Goal: Information Seeking & Learning: Check status

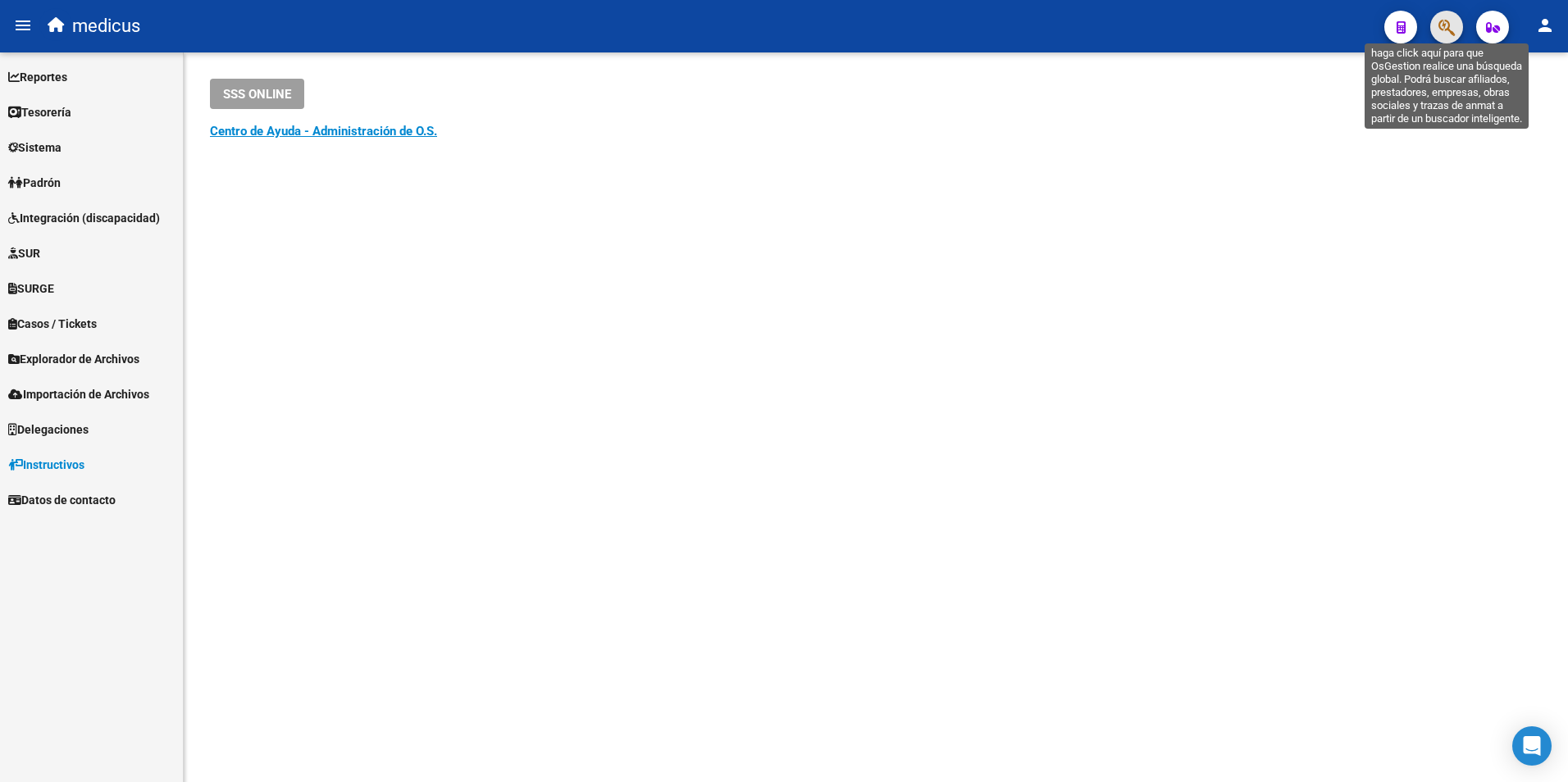
click at [1440, 20] on icon "button" at bounding box center [1446, 27] width 16 height 19
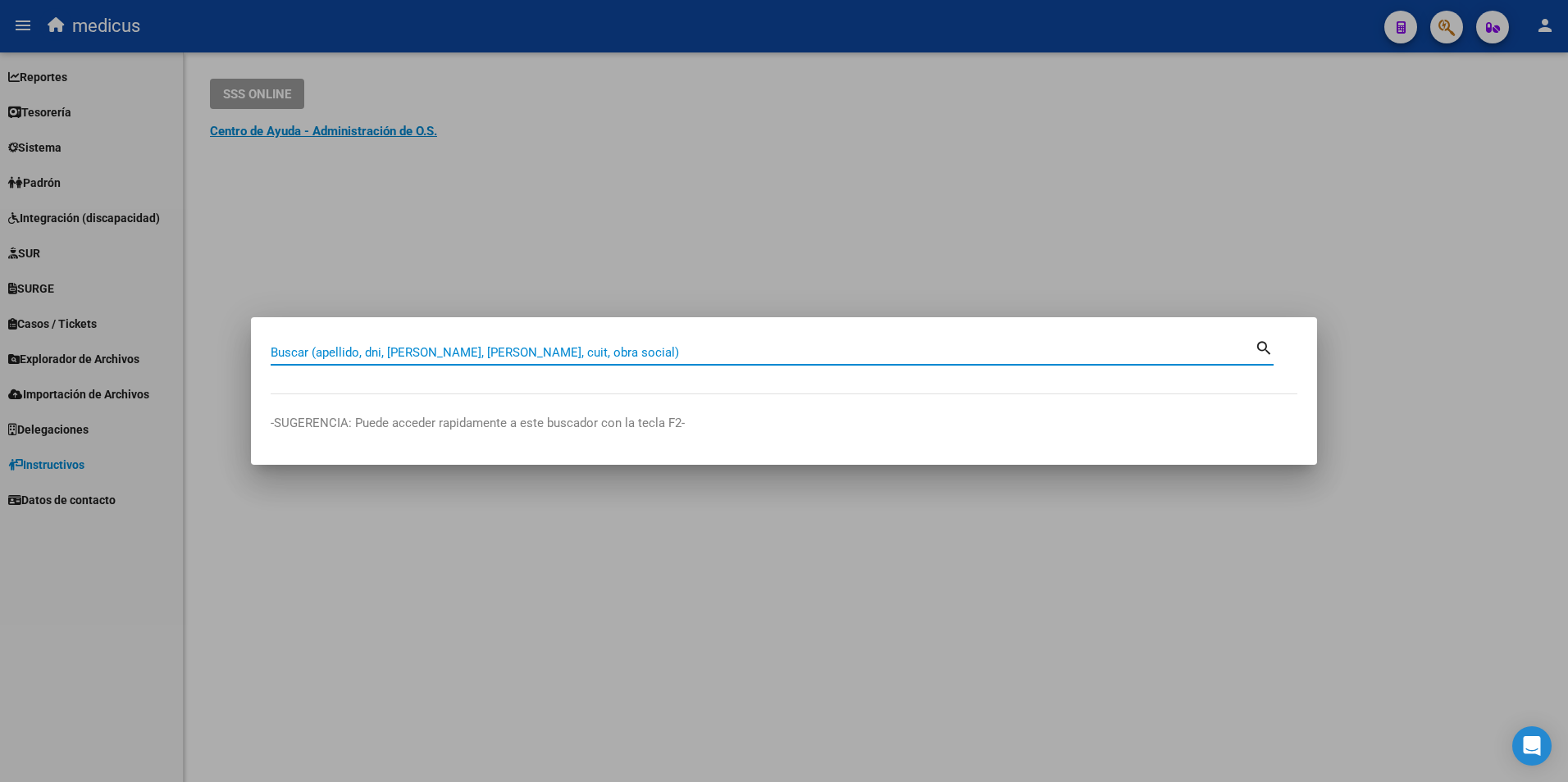
paste input "23329527999"
type input "23329527999"
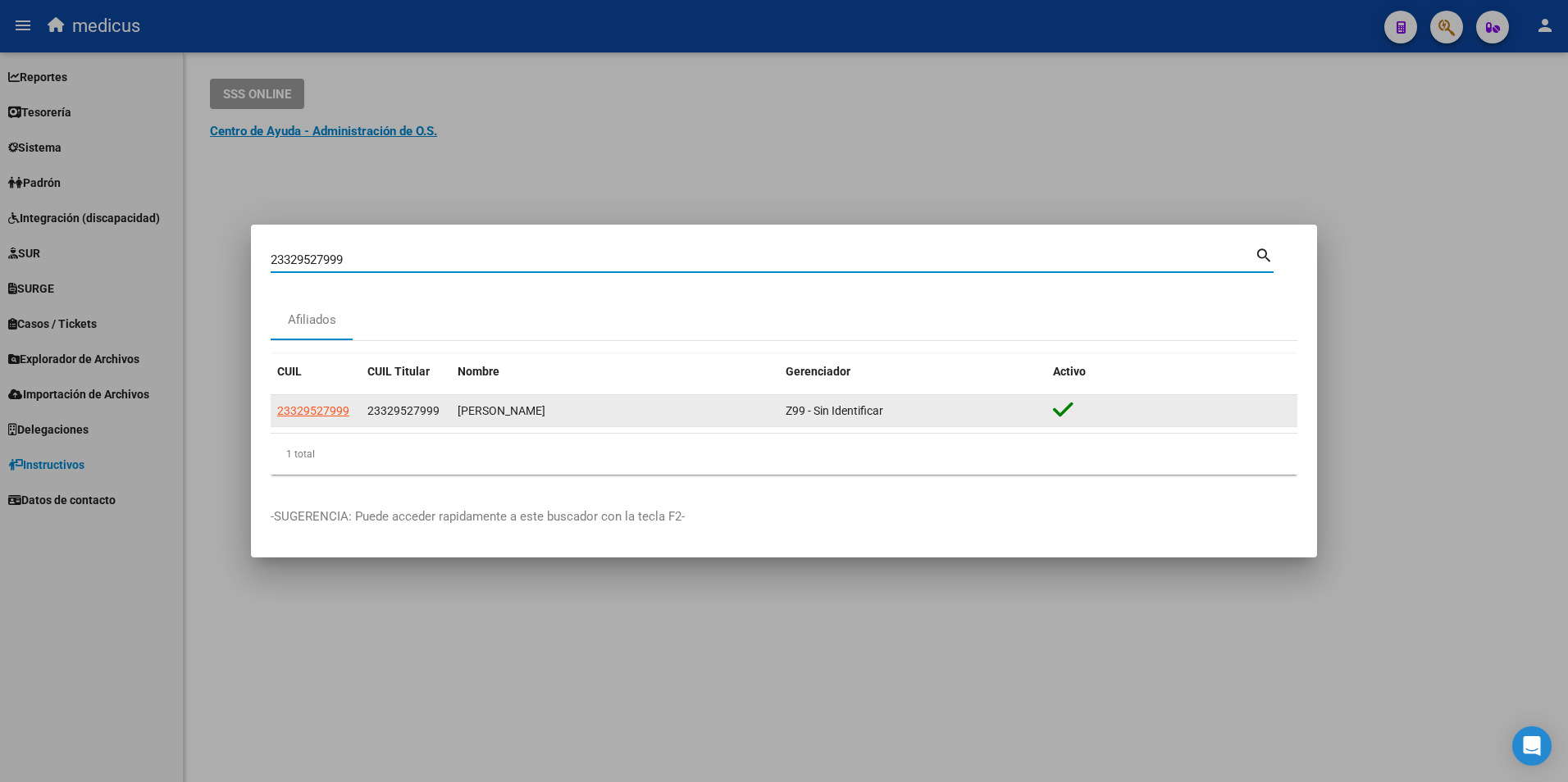
click at [322, 419] on app-link-go-to "23329527999" at bounding box center [313, 411] width 72 height 19
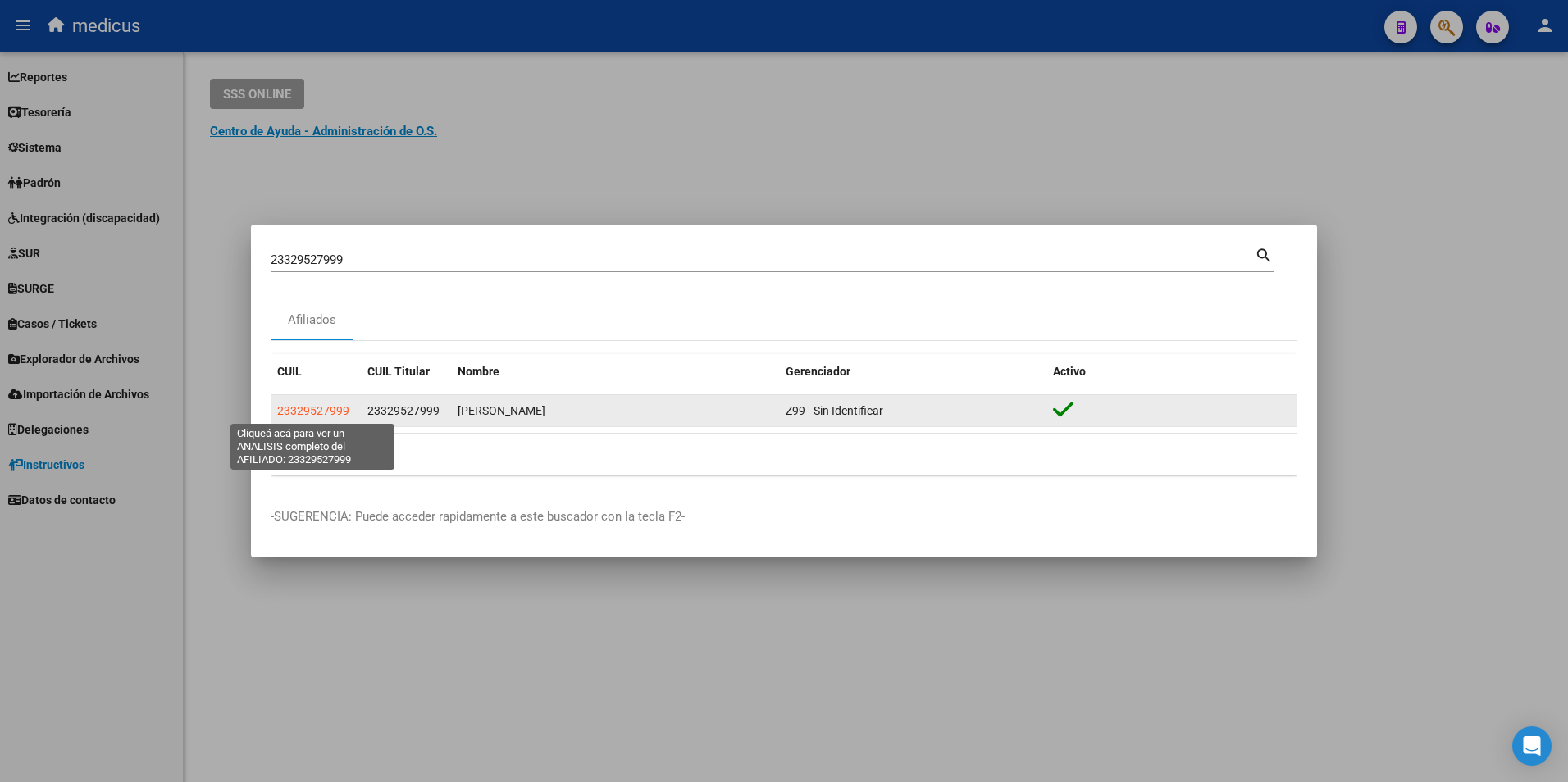
click at [326, 411] on span "23329527999" at bounding box center [313, 410] width 72 height 13
type textarea "23329527999"
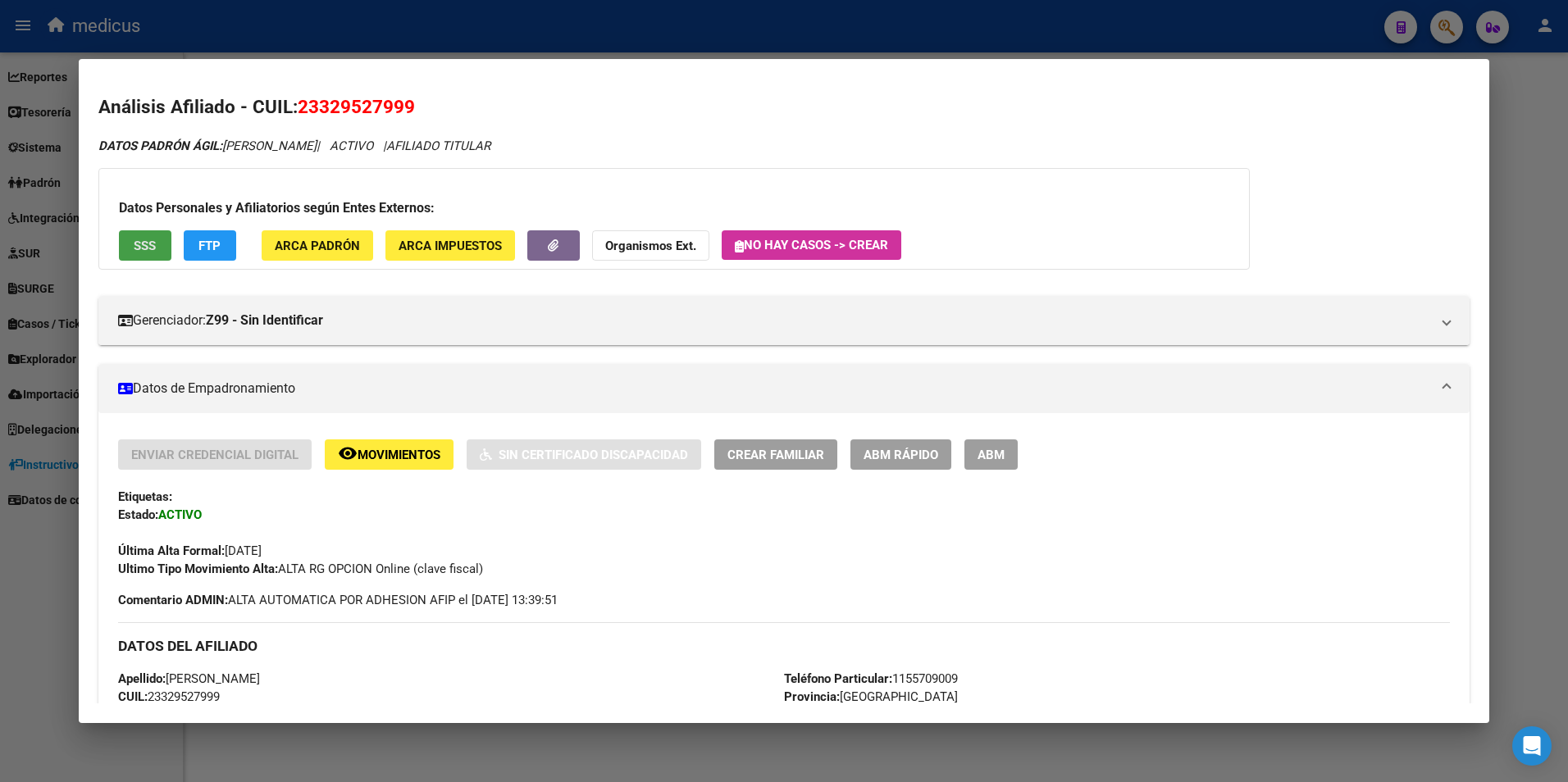
click at [152, 246] on span "SSS" at bounding box center [145, 245] width 22 height 14
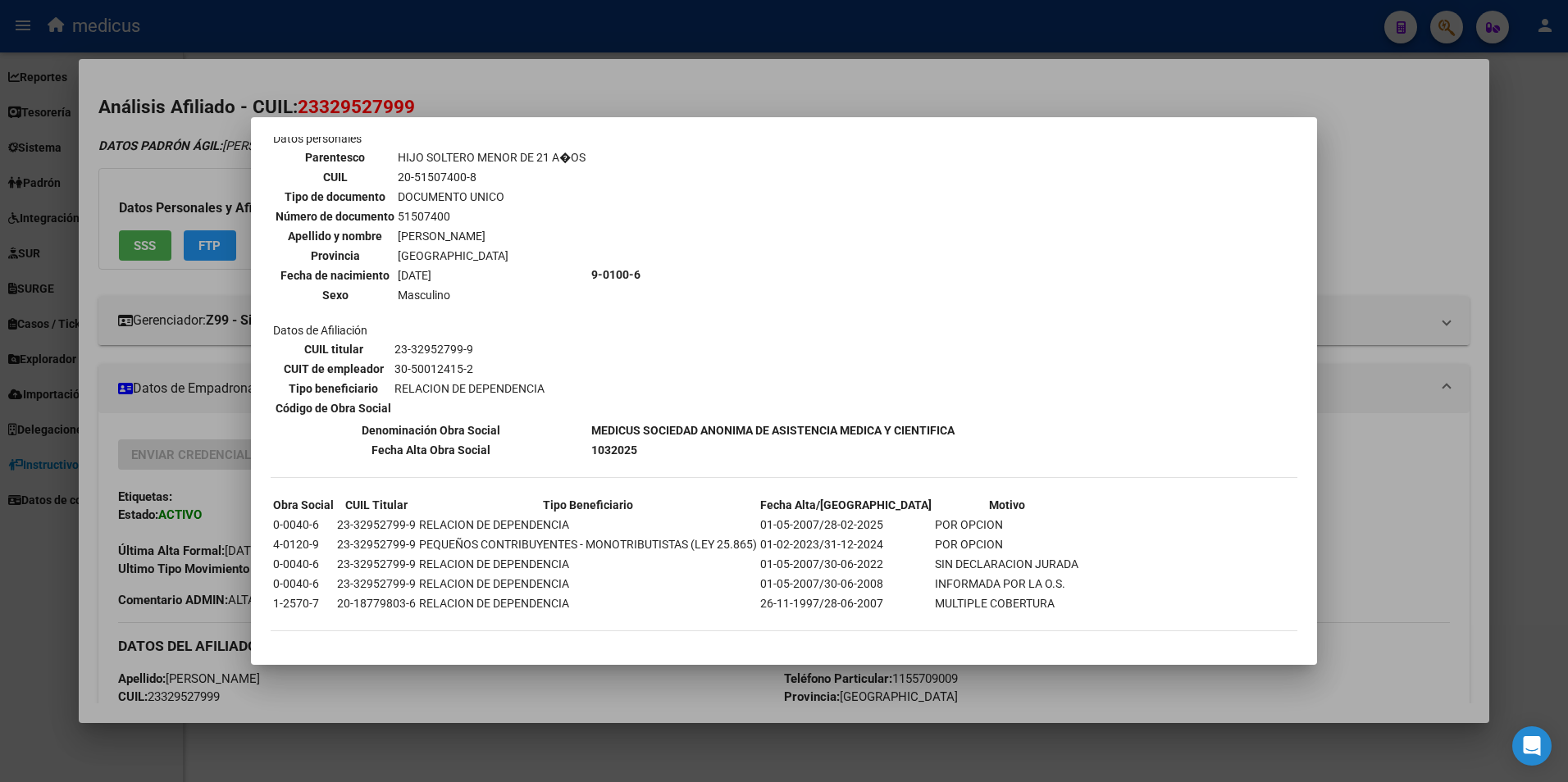
scroll to position [594, 0]
click at [218, 419] on div at bounding box center [784, 391] width 1568 height 782
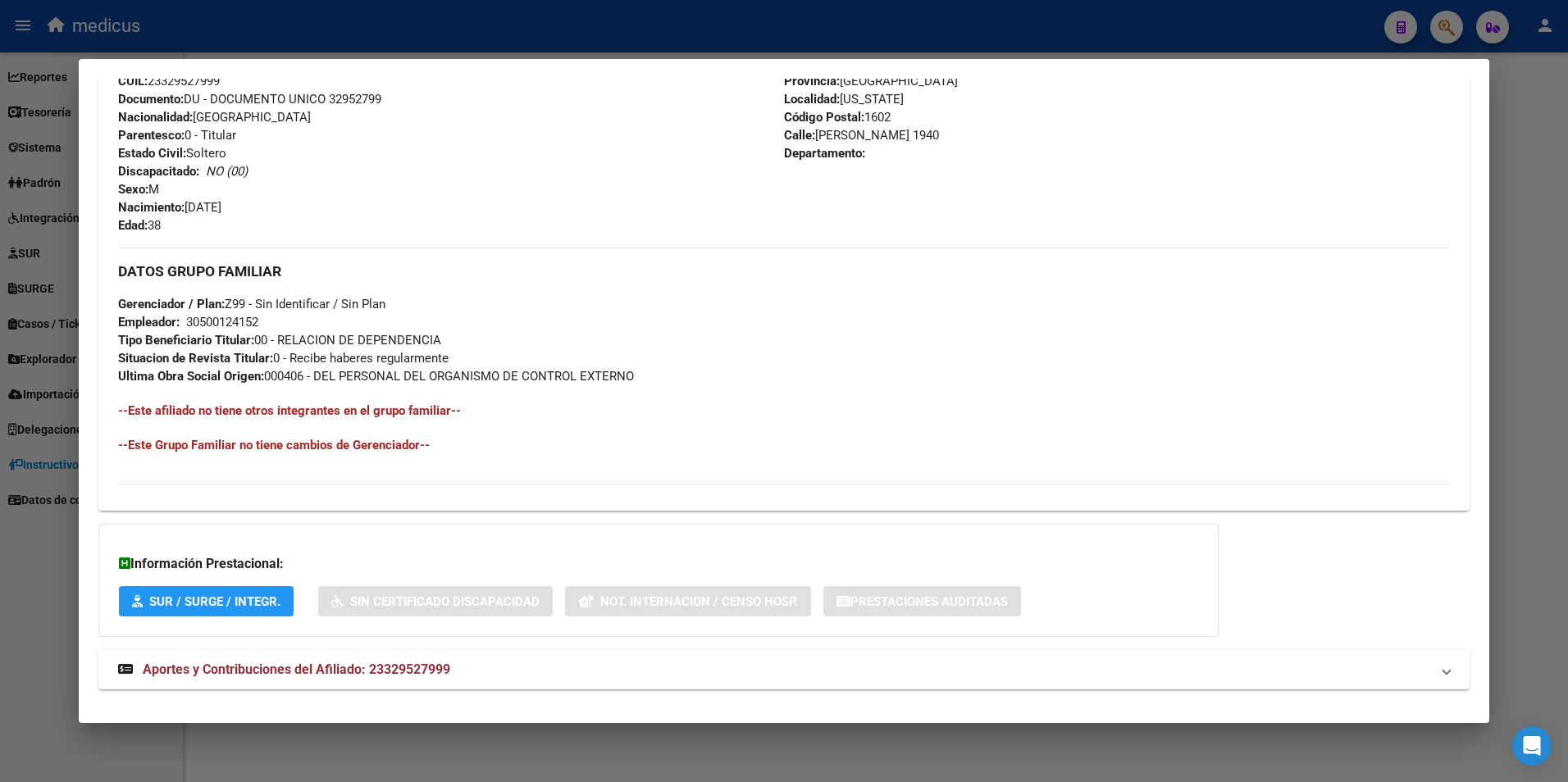
scroll to position [638, 0]
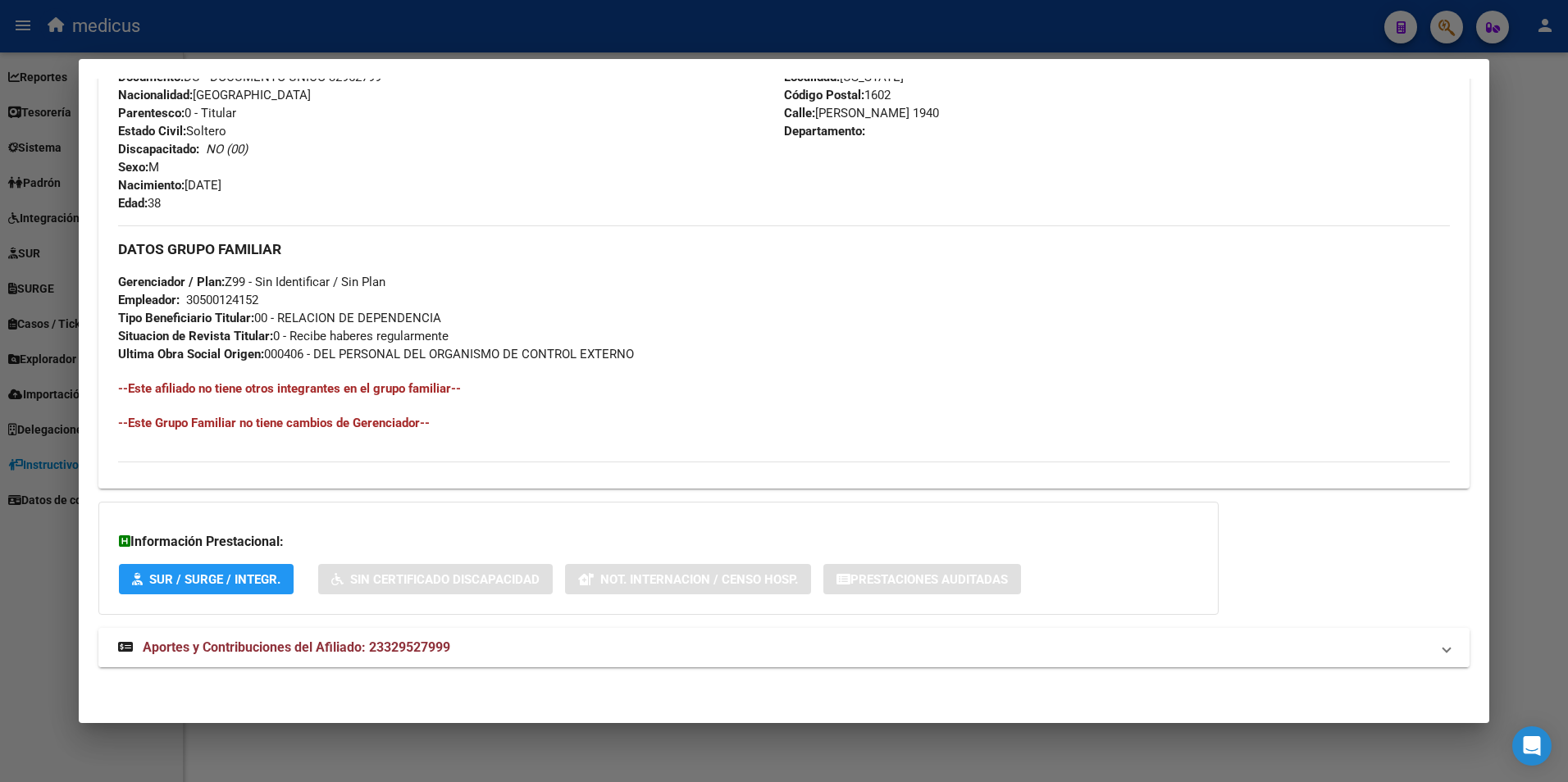
click at [228, 641] on span "Aportes y Contribuciones del Afiliado: 23329527999" at bounding box center [296, 647] width 308 height 15
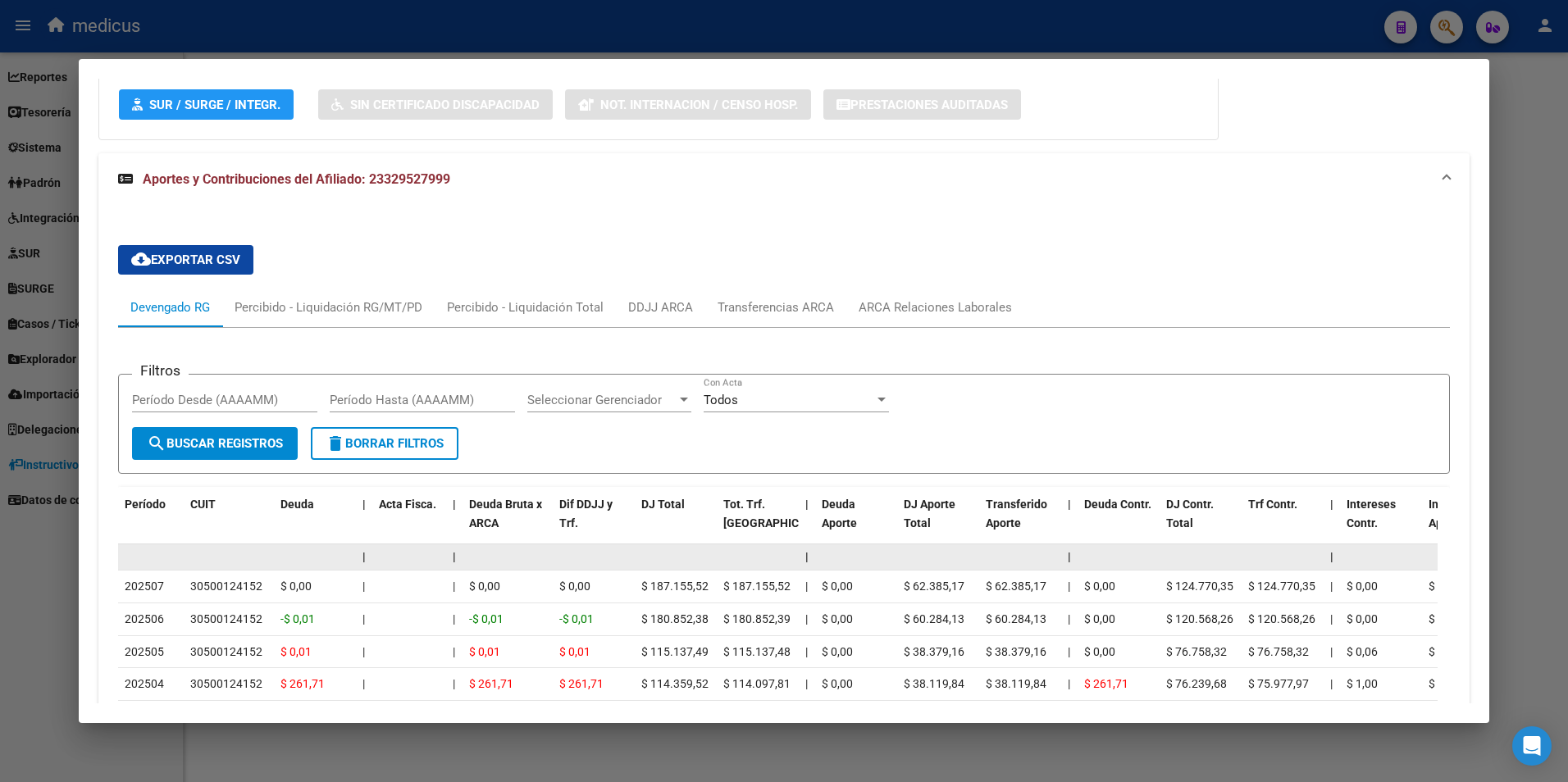
scroll to position [1131, 0]
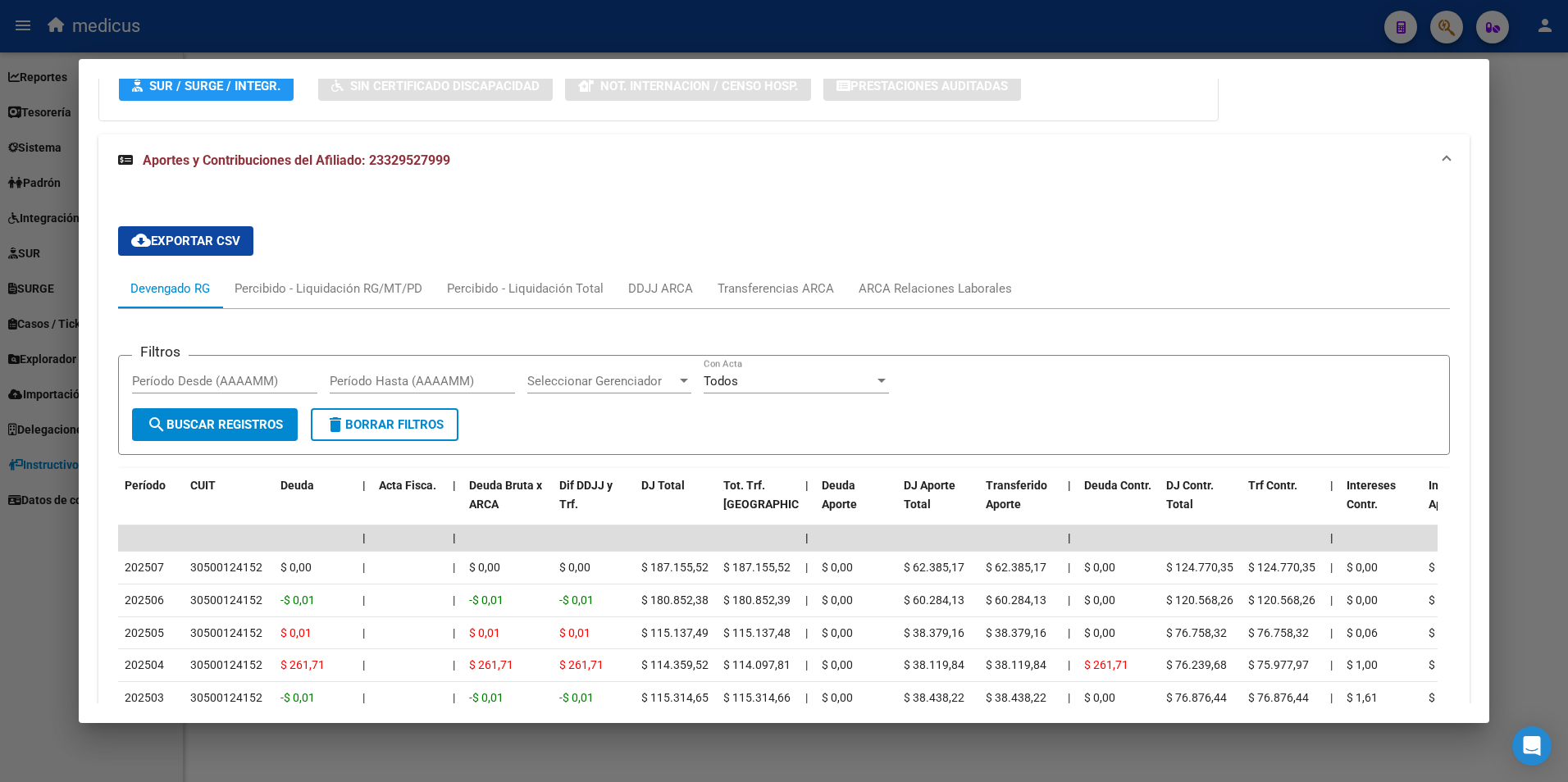
click at [67, 725] on div at bounding box center [784, 391] width 1568 height 782
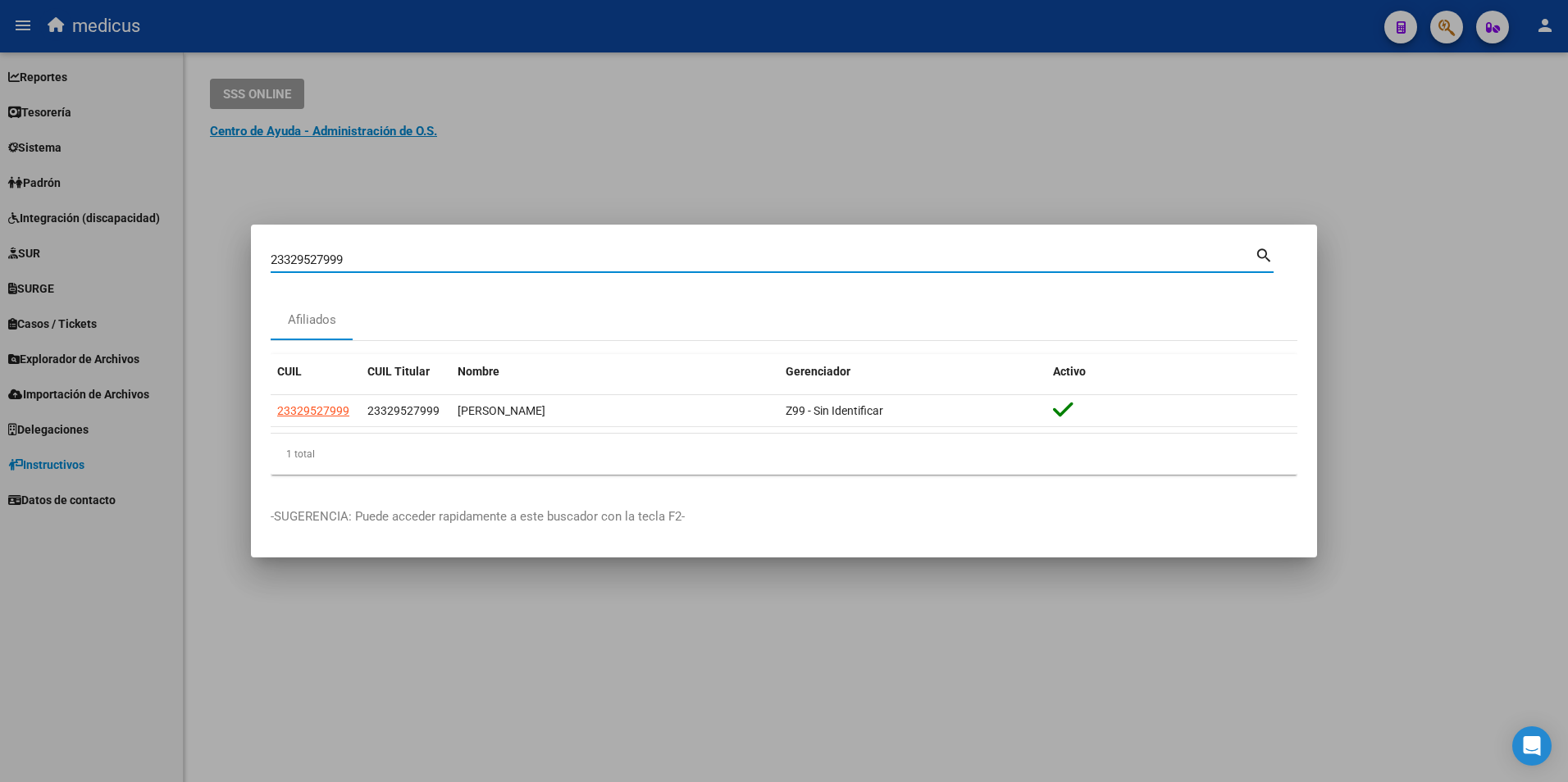
click at [396, 260] on input "23329527999" at bounding box center [763, 259] width 984 height 14
click at [382, 235] on mat-dialog-container "23329527999 Buscar (apellido, dni, cuil, nro traspaso, cuit, obra social) searc…" at bounding box center [783, 392] width 1066 height 334
click at [370, 258] on input "23329527999" at bounding box center [763, 259] width 984 height 14
drag, startPoint x: 370, startPoint y: 258, endPoint x: 212, endPoint y: 254, distance: 158.1
click at [212, 254] on div "23329527999 Buscar (apellido, dni, cuil, nro traspaso, cuit, obra social) searc…" at bounding box center [784, 391] width 1568 height 782
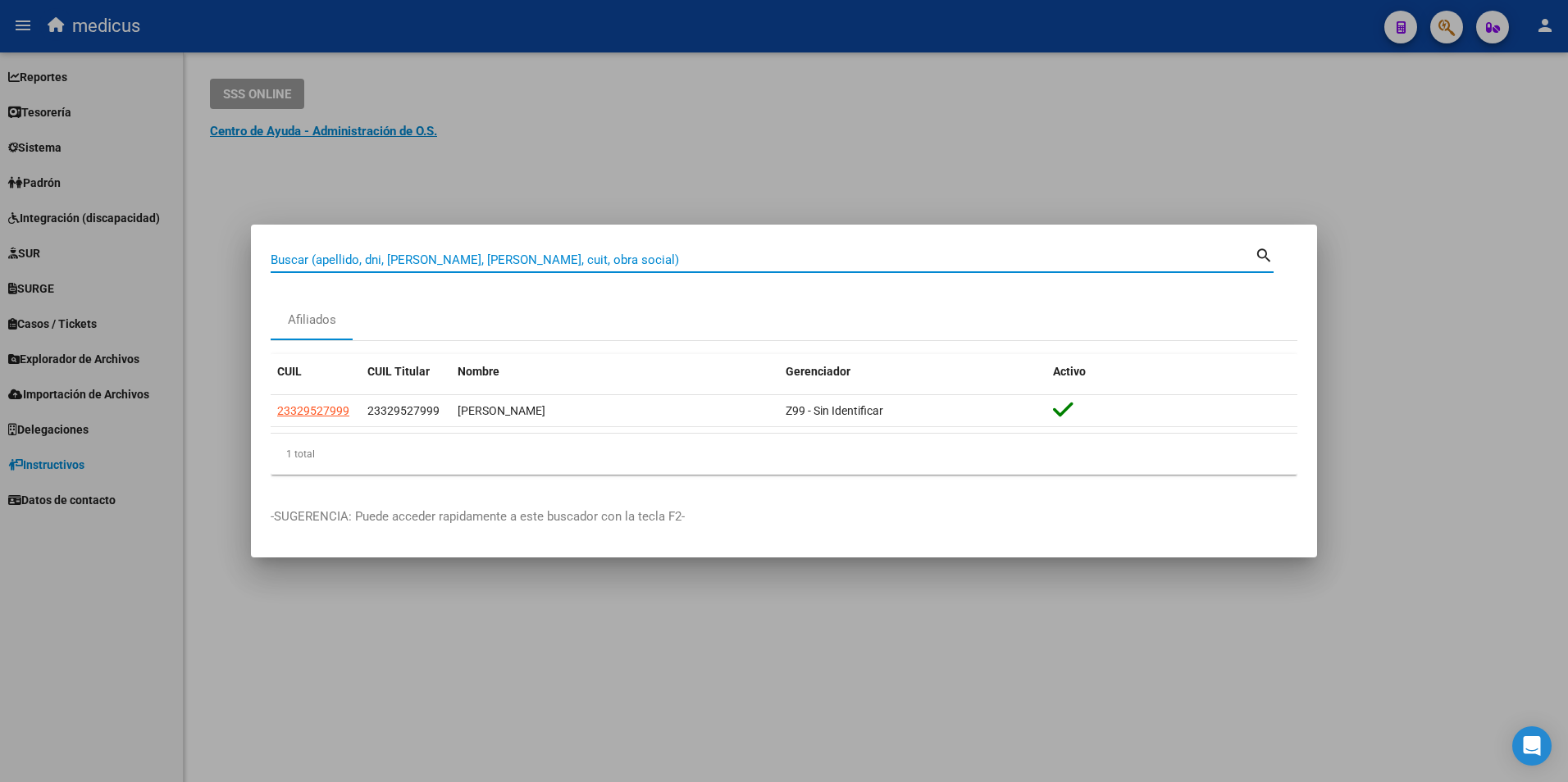
paste input "27408895079"
click at [1254, 252] on input "27408895079" at bounding box center [763, 259] width 984 height 14
type input "27408895079"
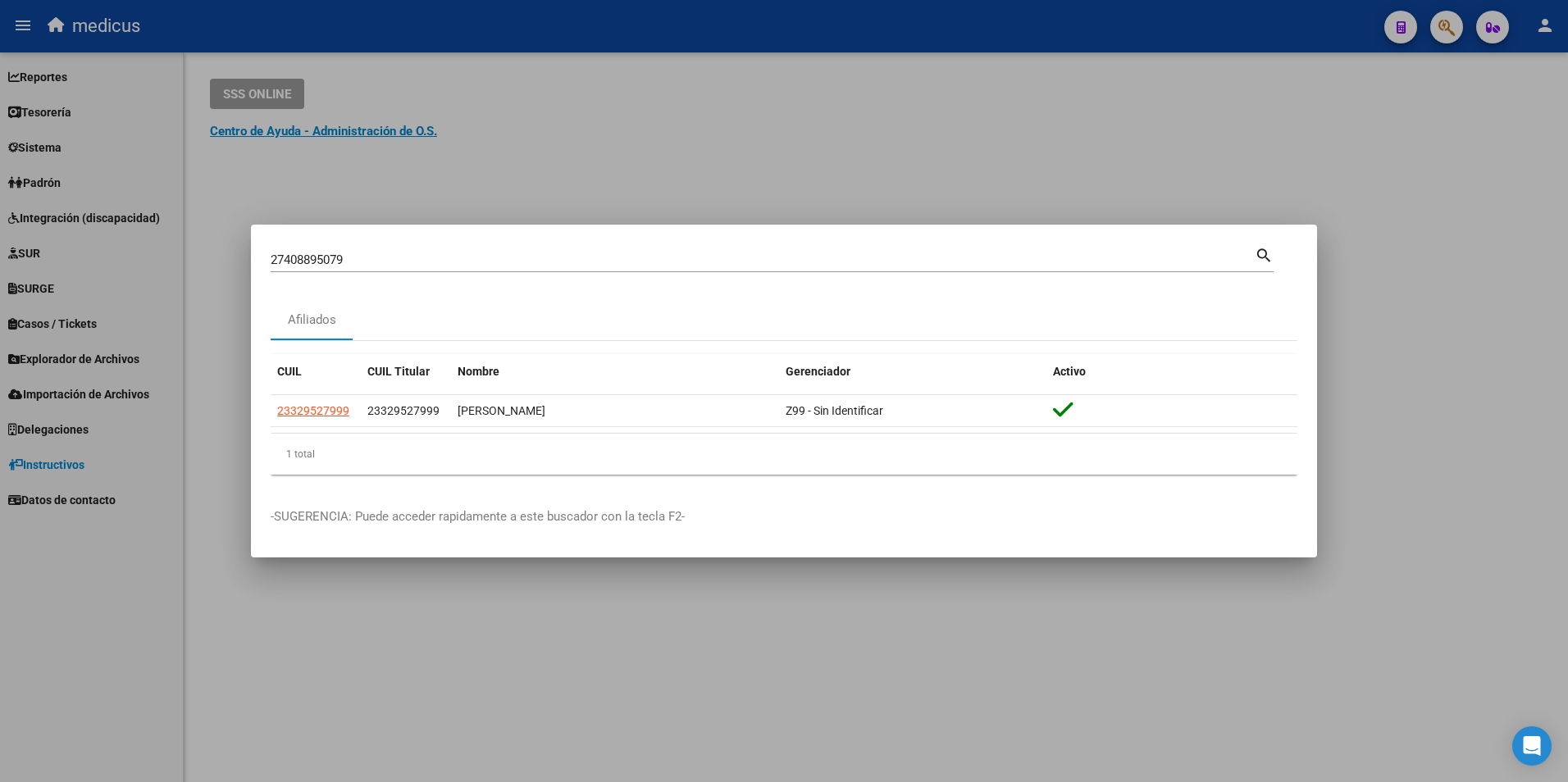
click at [1259, 254] on mat-icon "search" at bounding box center [1264, 254] width 19 height 20
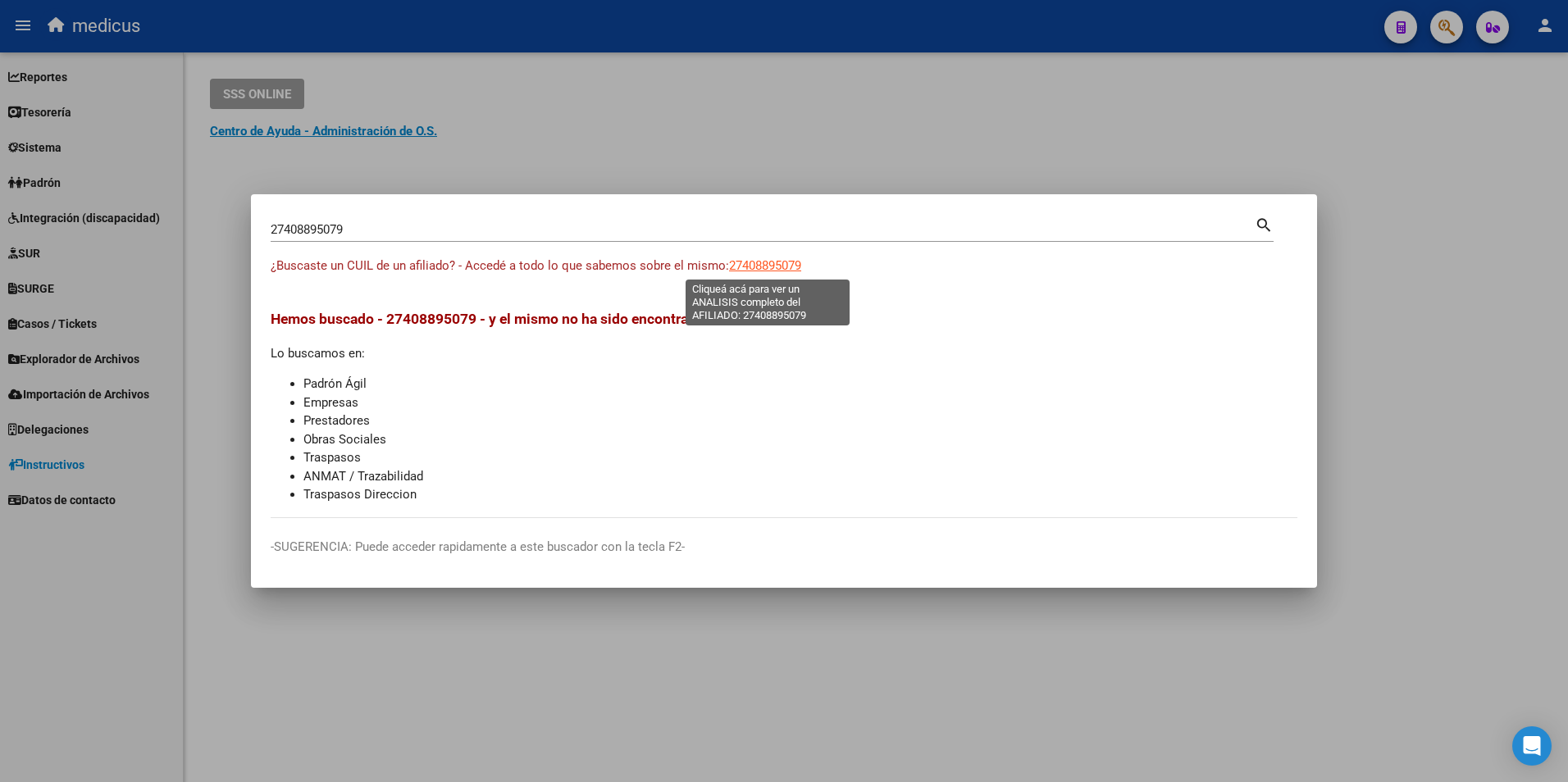
click at [791, 268] on span "27408895079" at bounding box center [764, 265] width 72 height 14
type textarea "27408895079"
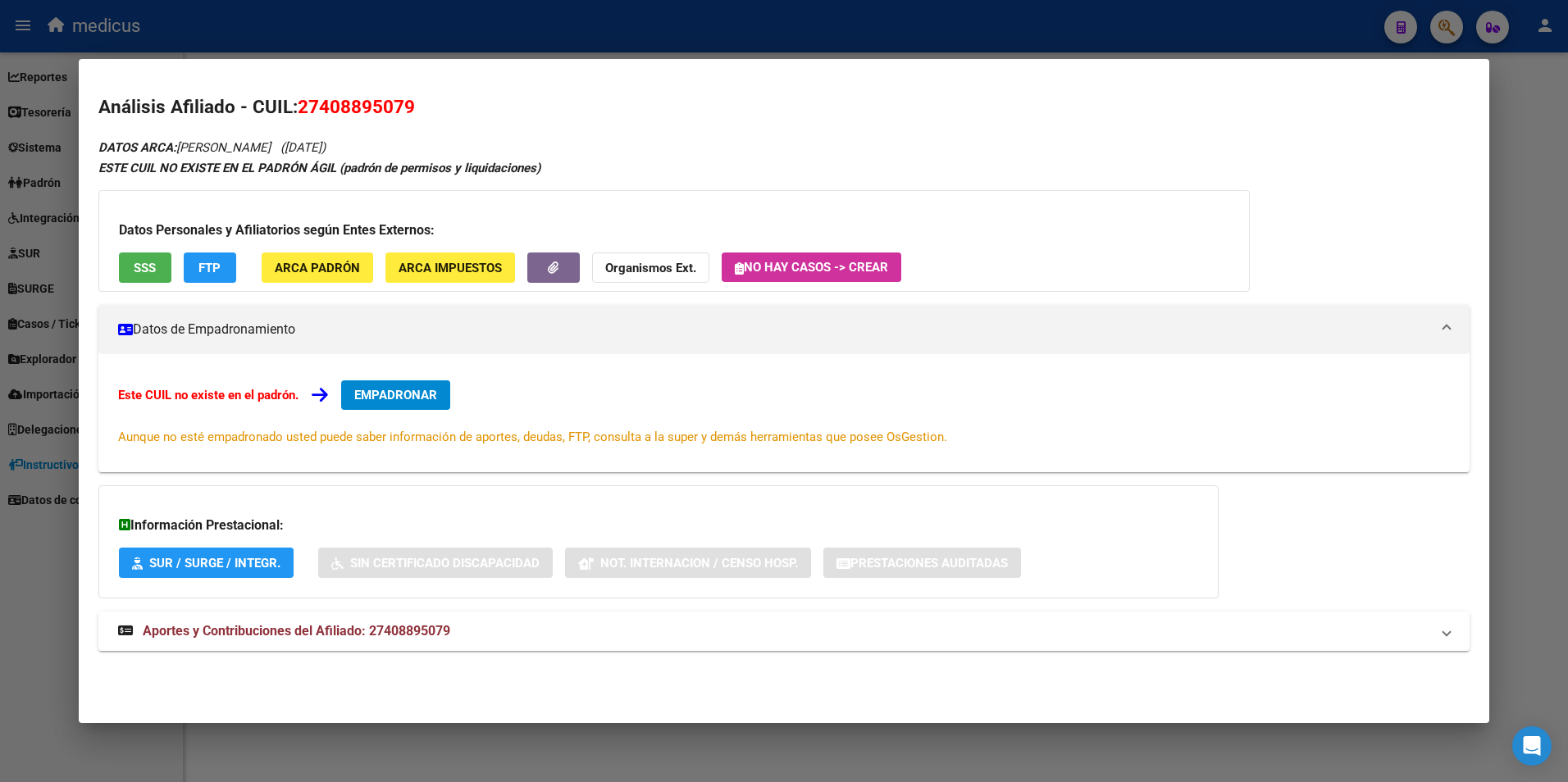
click at [201, 623] on span "Aportes y Contribuciones del Afiliado: 27408895079" at bounding box center [296, 630] width 308 height 15
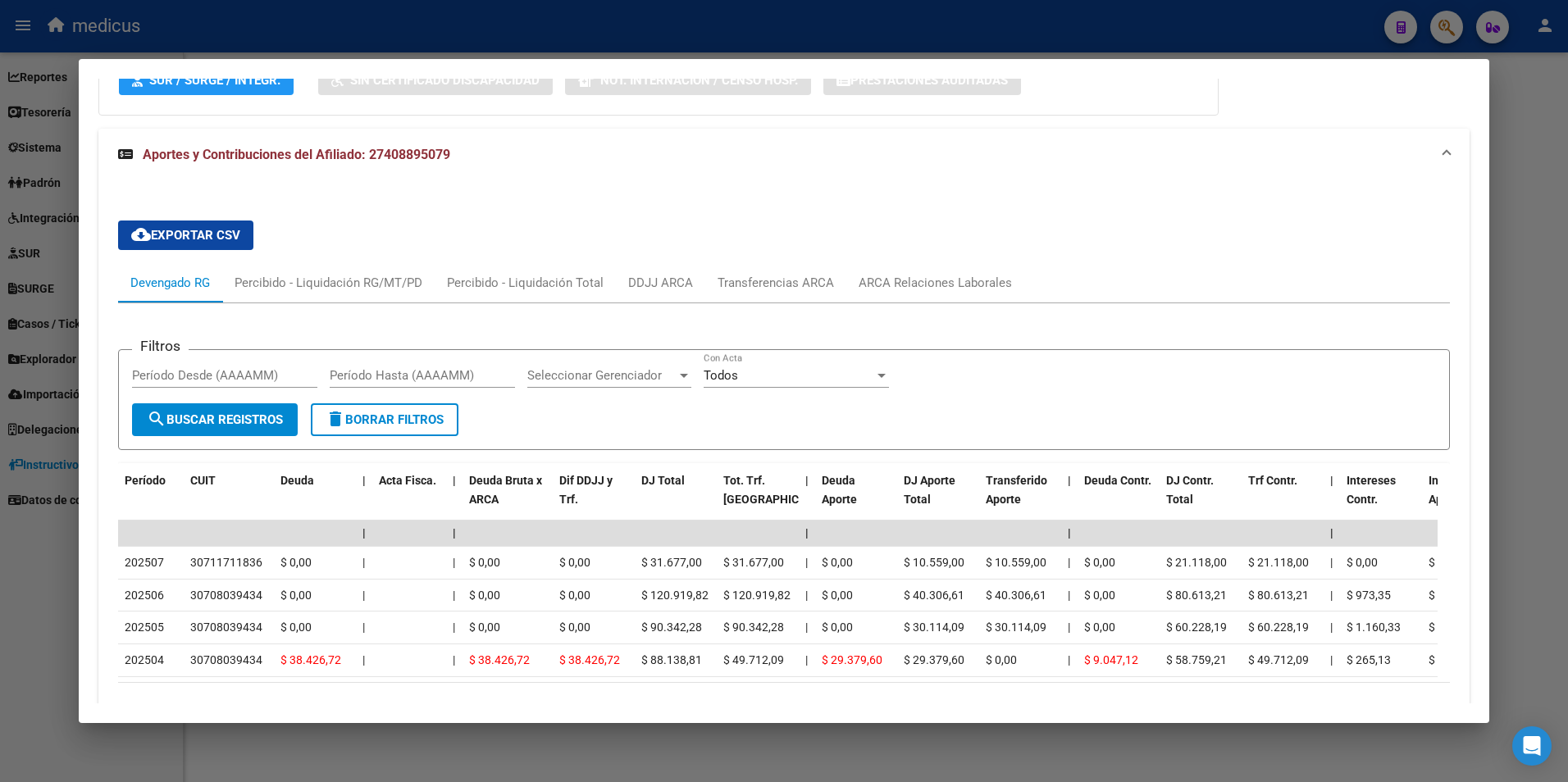
scroll to position [492, 0]
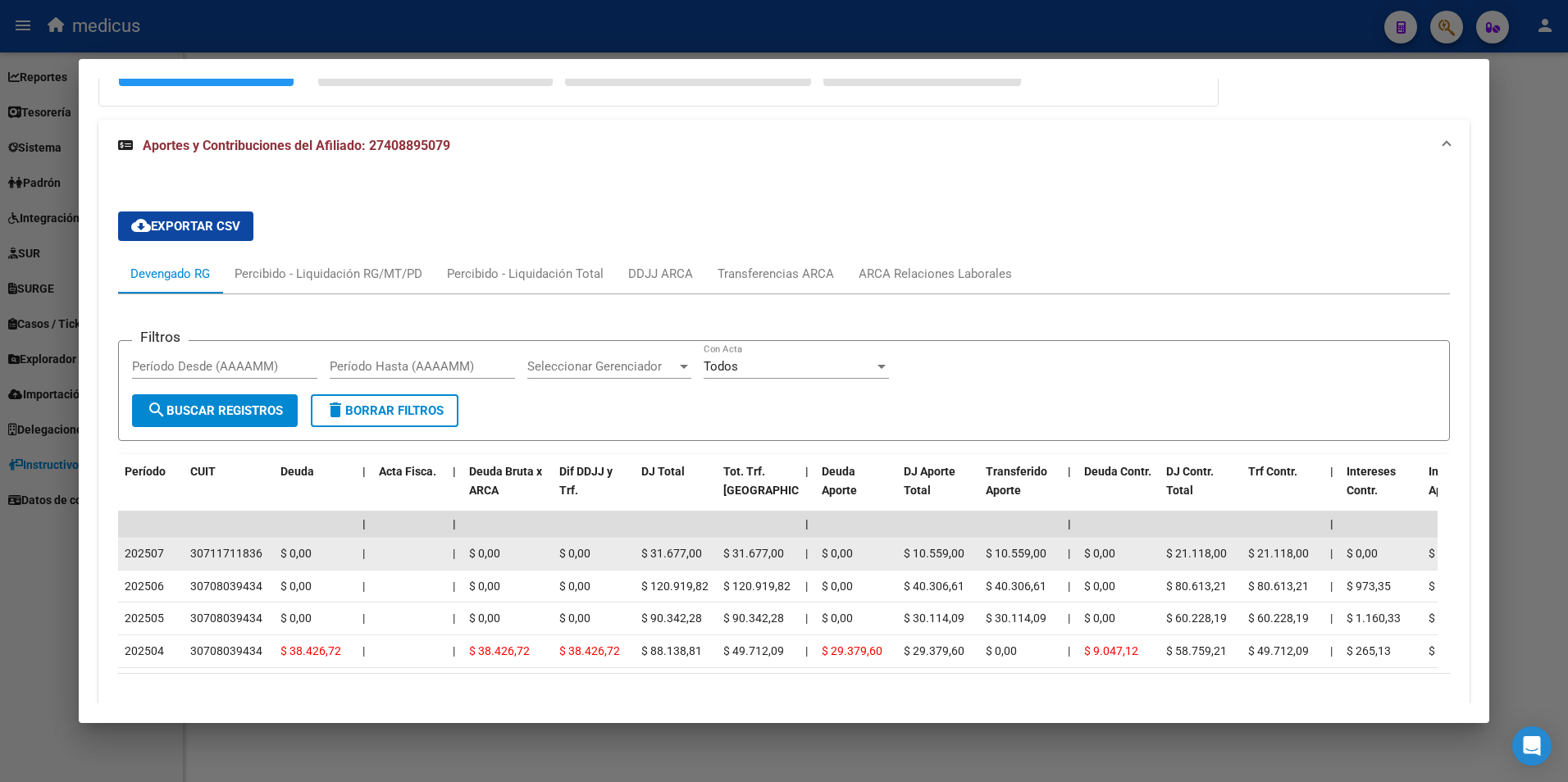
click at [159, 553] on span "202507" at bounding box center [144, 553] width 39 height 13
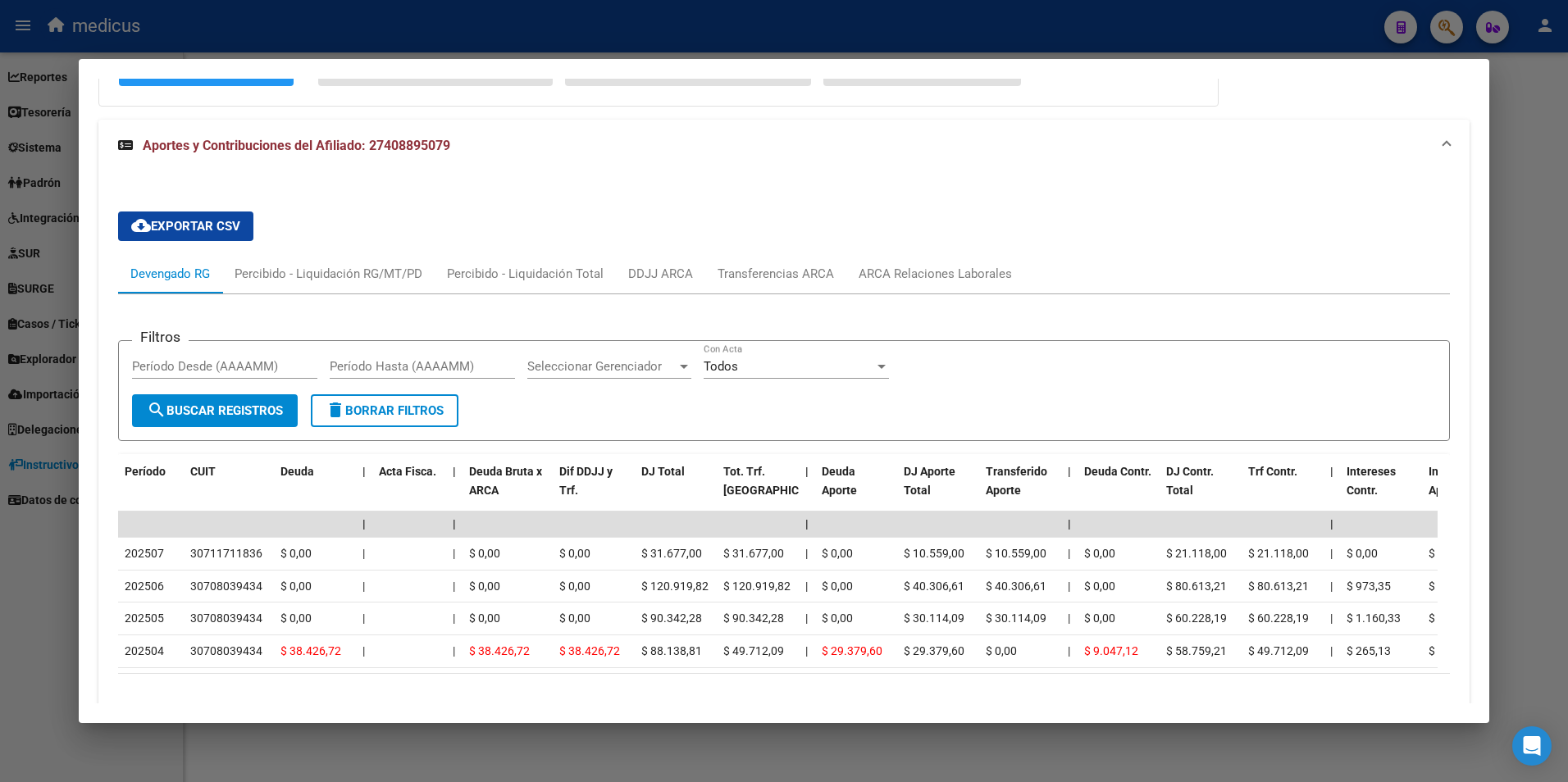
click at [1331, 163] on mat-expansion-panel-header "Aportes y Contribuciones del Afiliado: 27408895079" at bounding box center [784, 146] width 1372 height 53
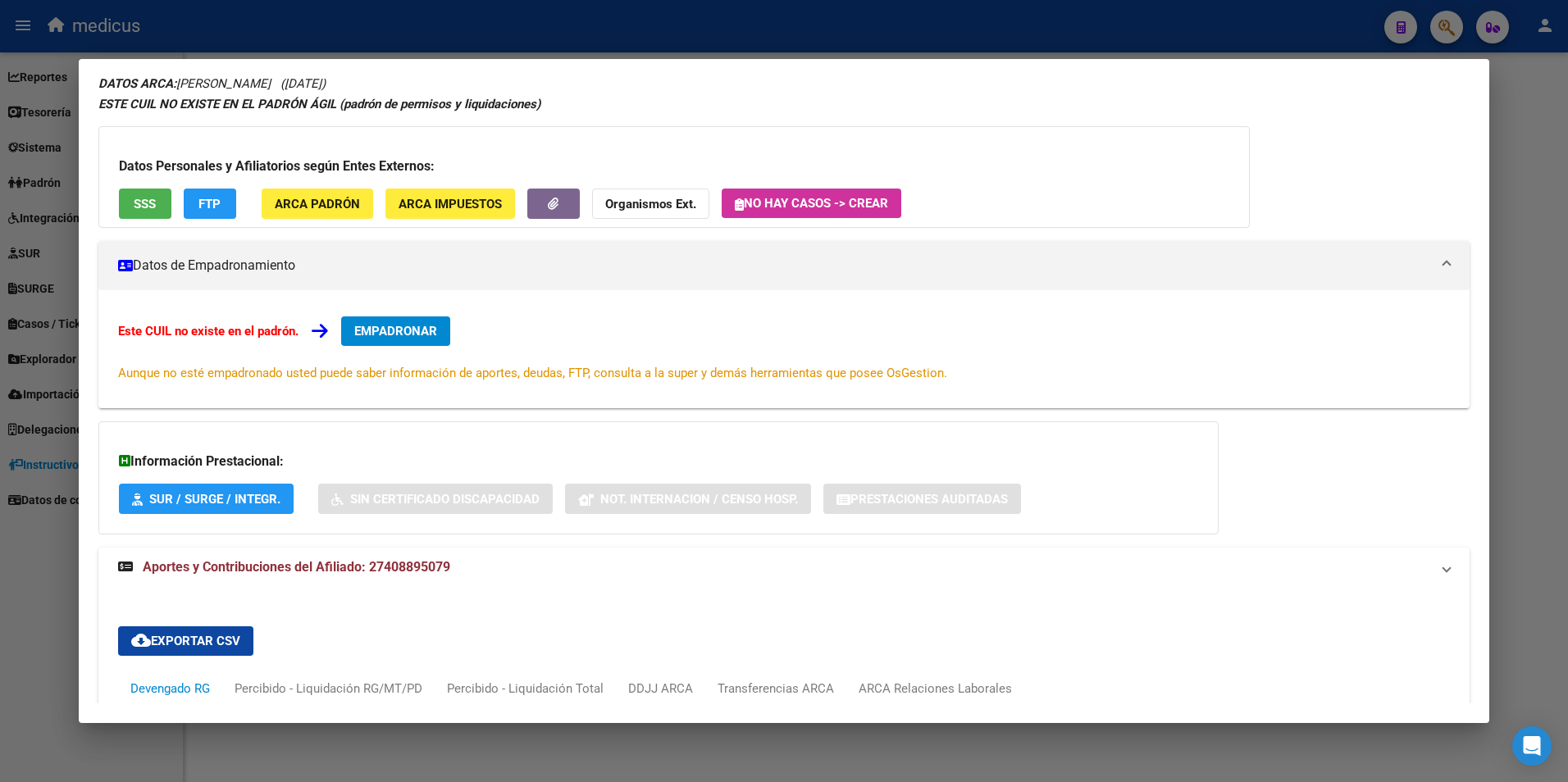
scroll to position [0, 0]
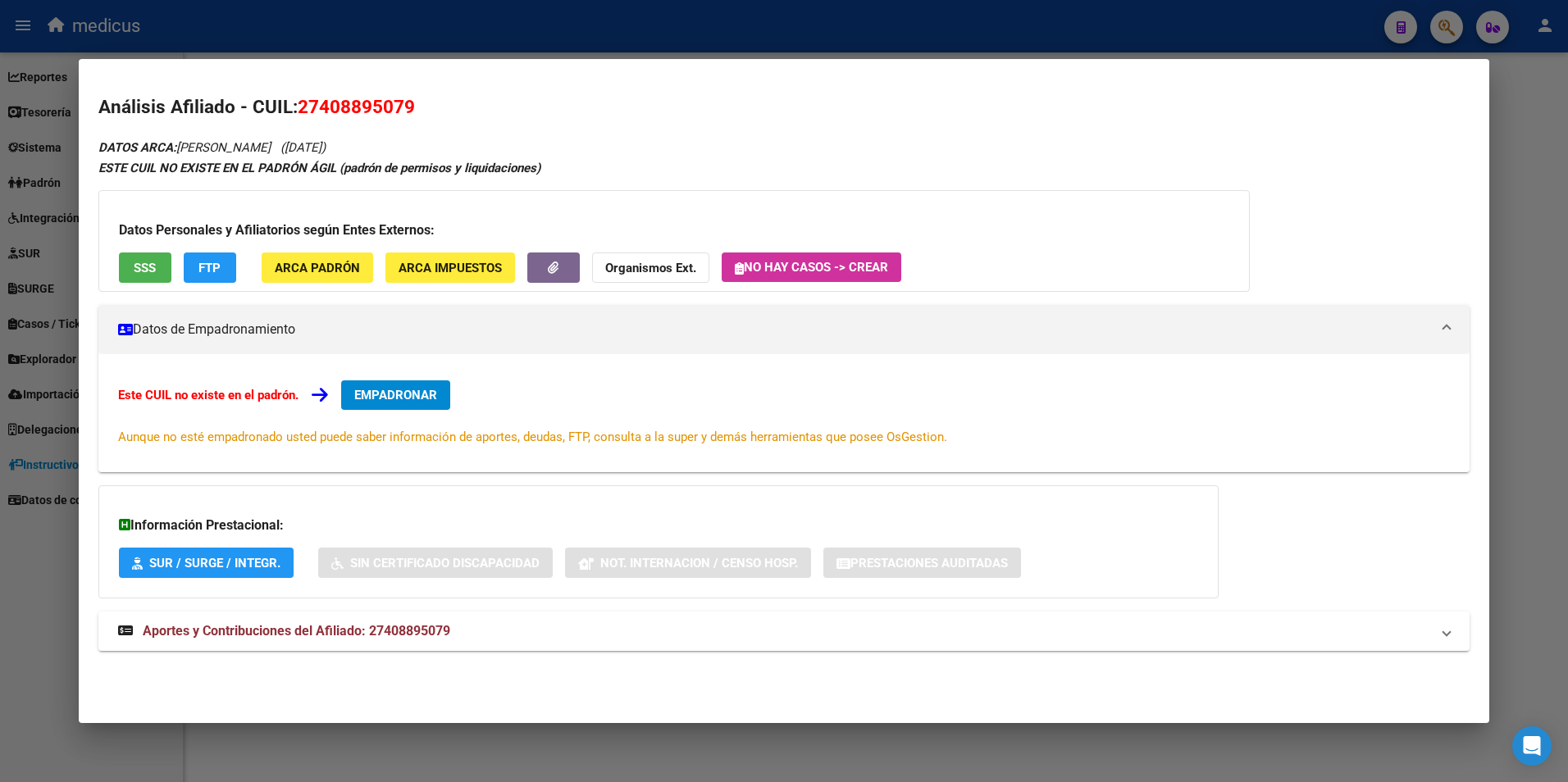
click at [1505, 91] on div at bounding box center [784, 391] width 1568 height 782
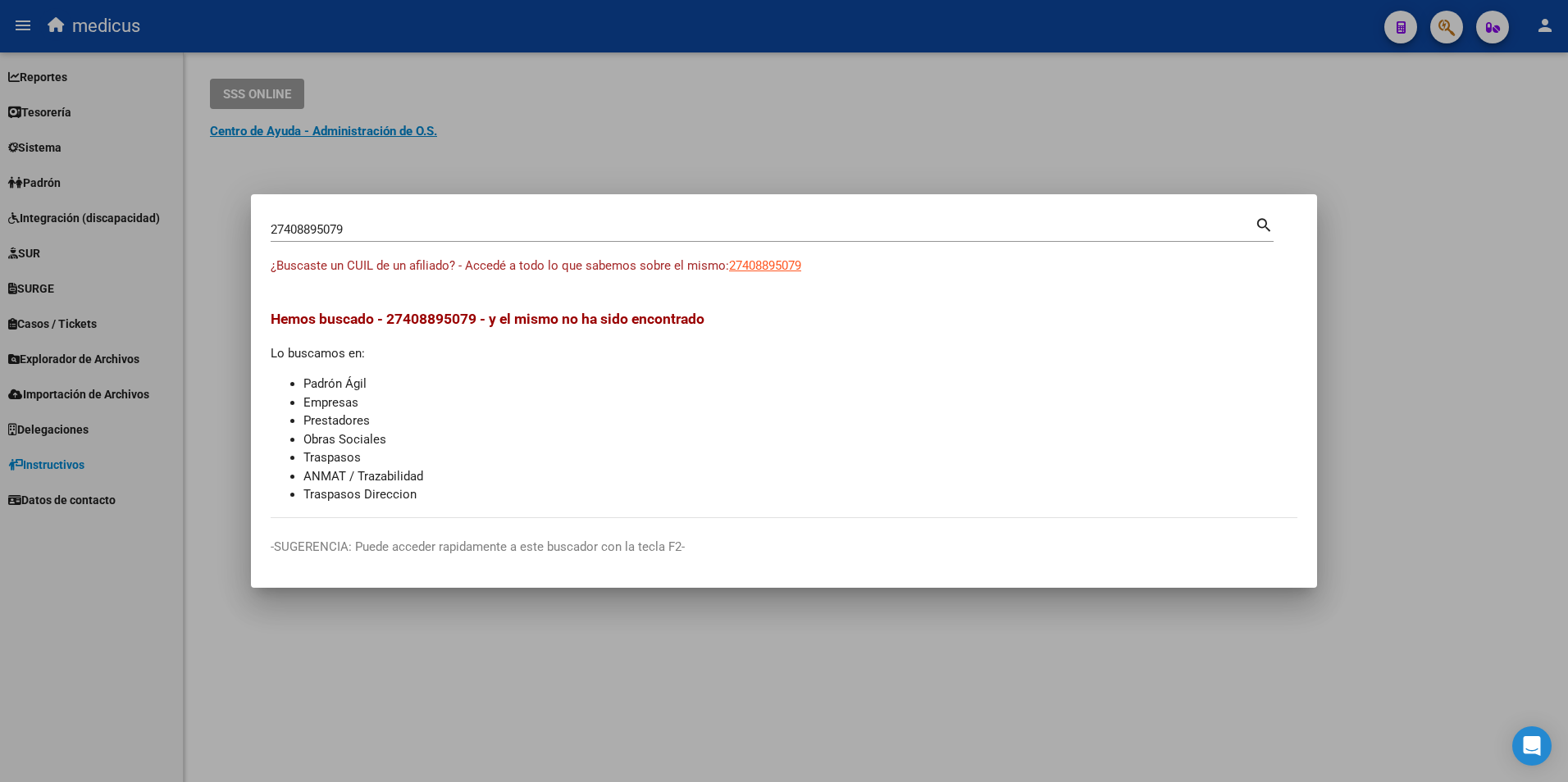
click at [528, 120] on div at bounding box center [784, 391] width 1568 height 782
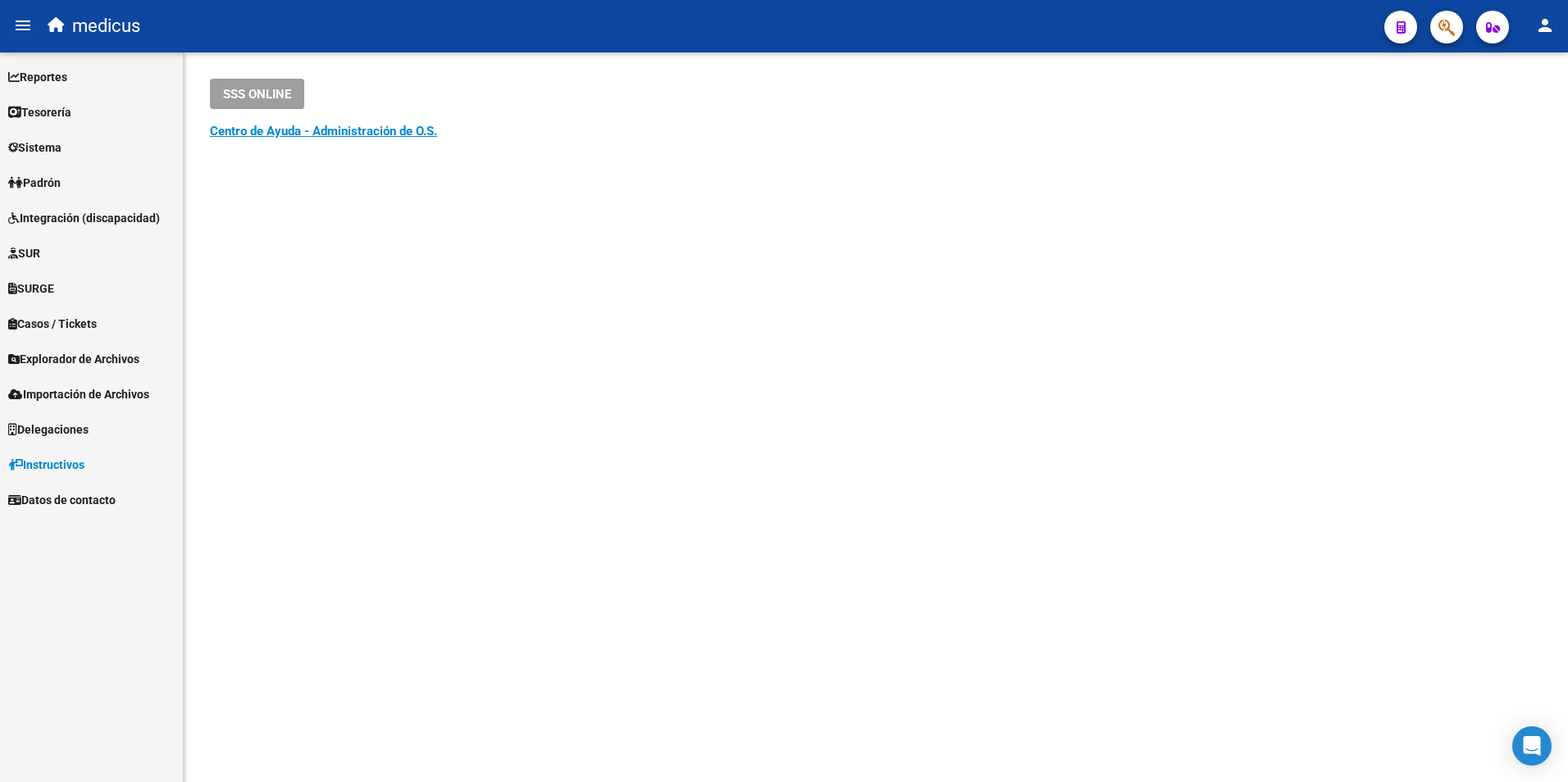
drag, startPoint x: 187, startPoint y: 19, endPoint x: 48, endPoint y: 32, distance: 139.6
click at [48, 32] on div "medicus" at bounding box center [705, 26] width 1332 height 36
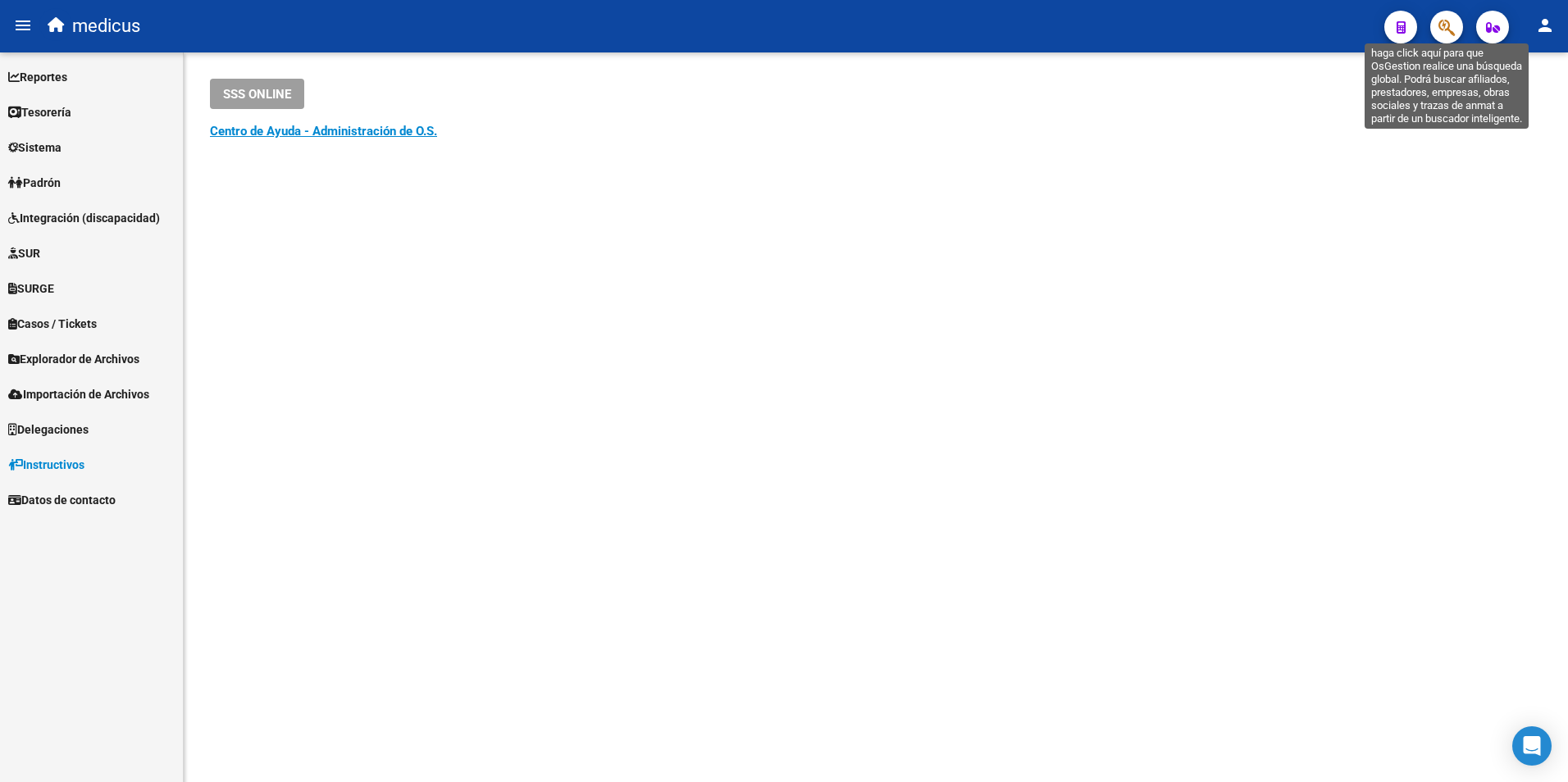
click at [1447, 24] on icon "button" at bounding box center [1446, 27] width 16 height 19
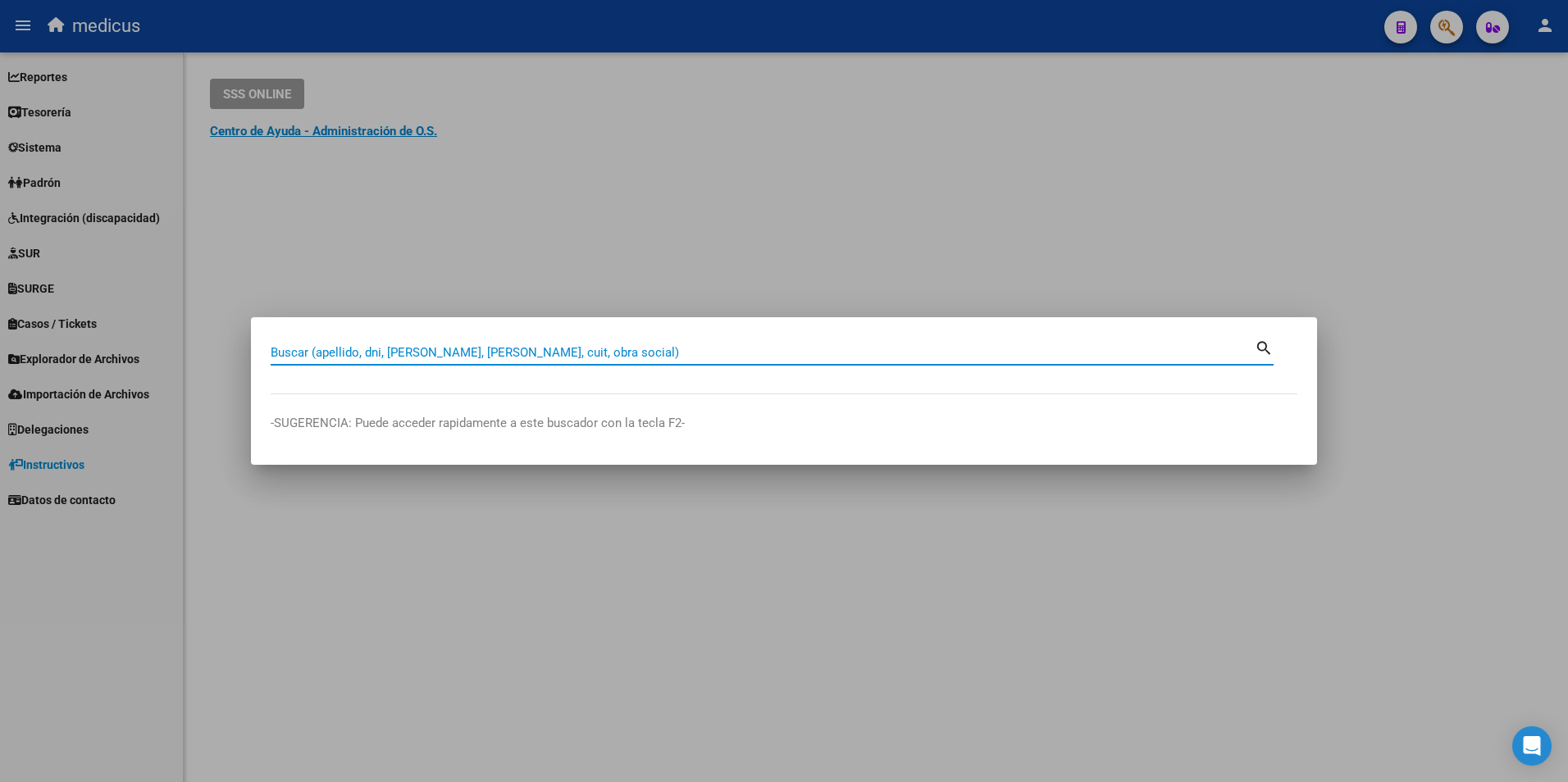
paste input "27408895079"
type input "27408895079"
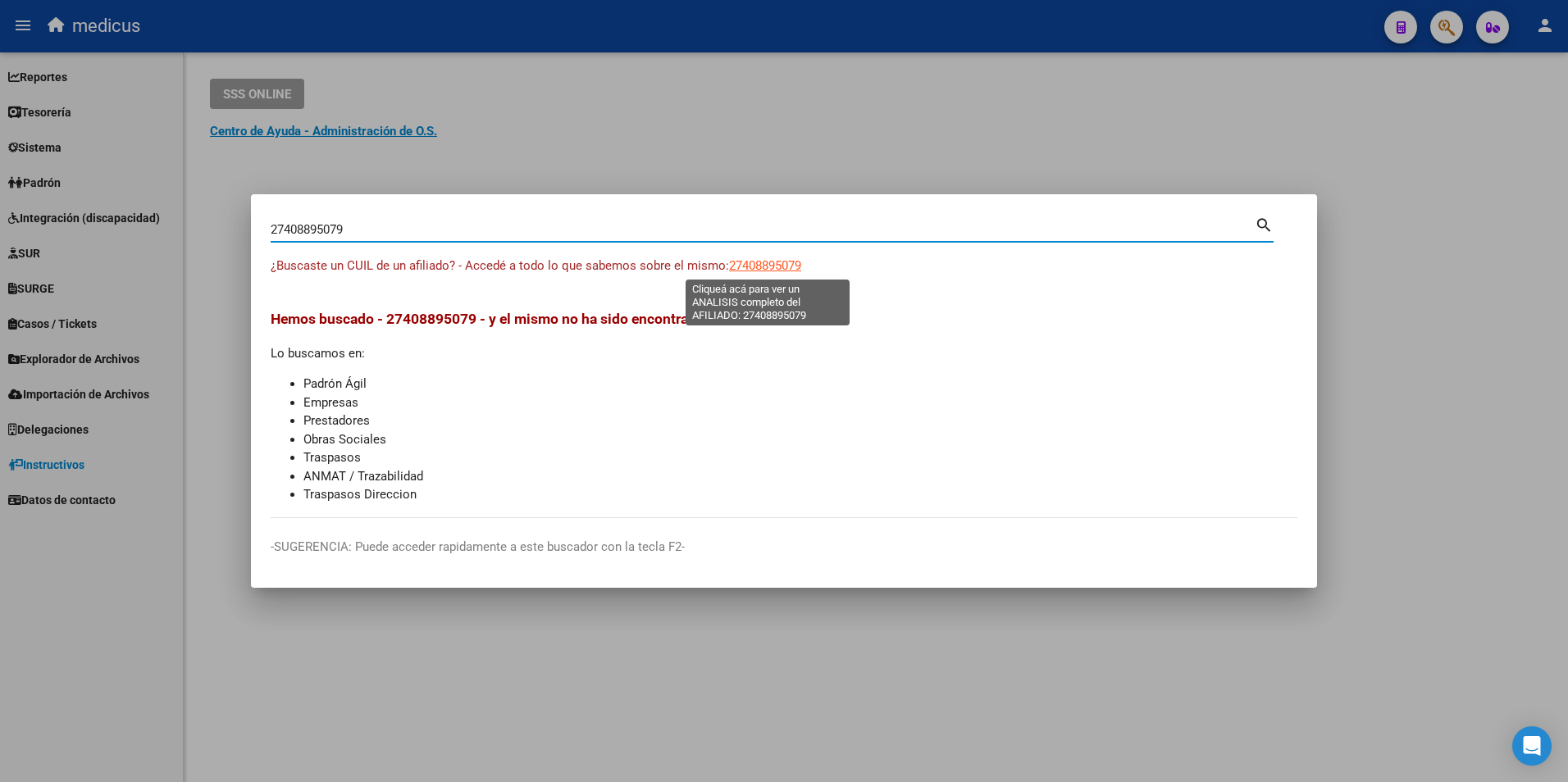
click at [787, 263] on span "27408895079" at bounding box center [764, 265] width 72 height 14
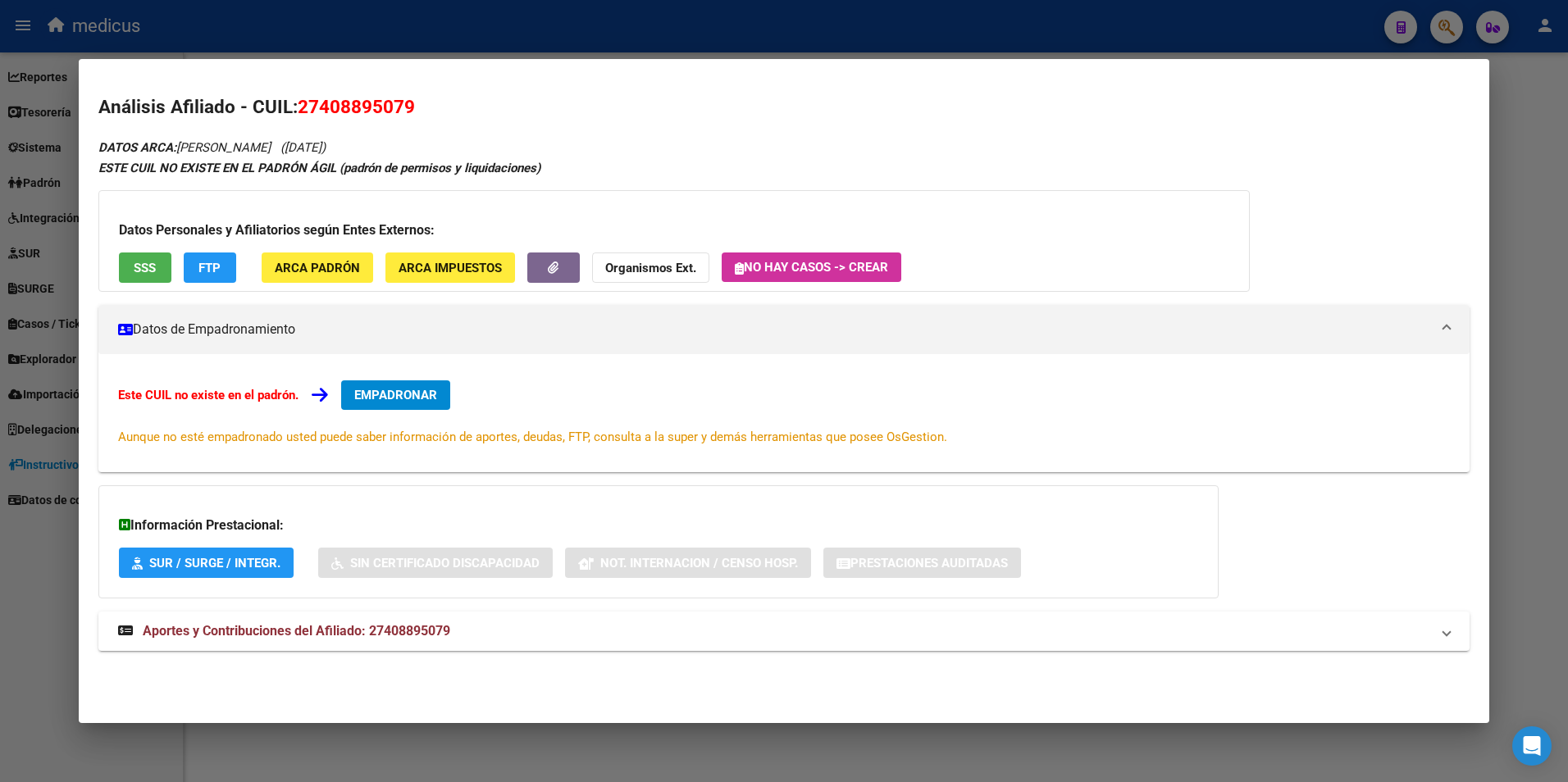
click at [148, 269] on span "SSS" at bounding box center [145, 267] width 22 height 14
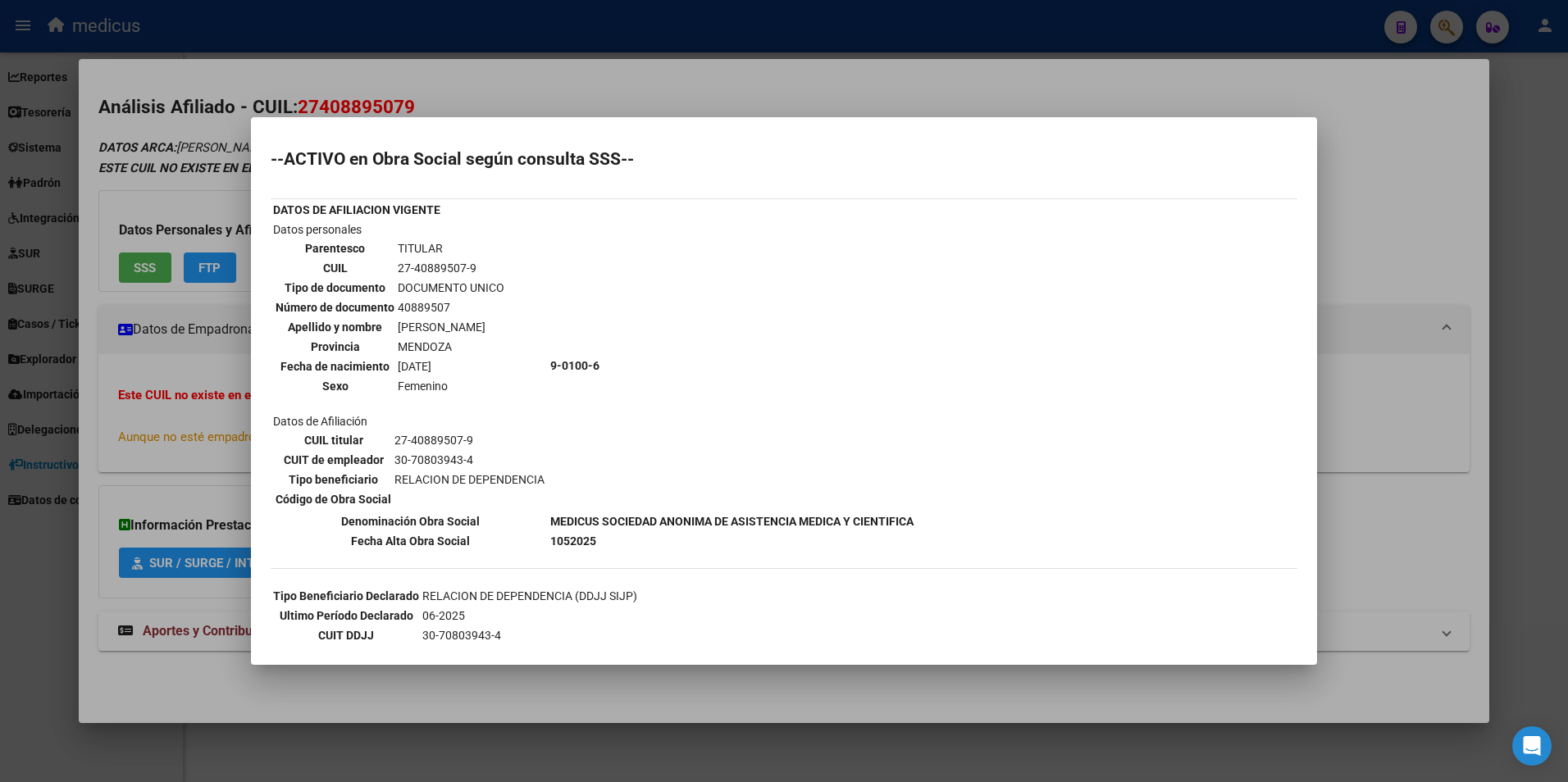
click at [196, 267] on div at bounding box center [784, 391] width 1568 height 782
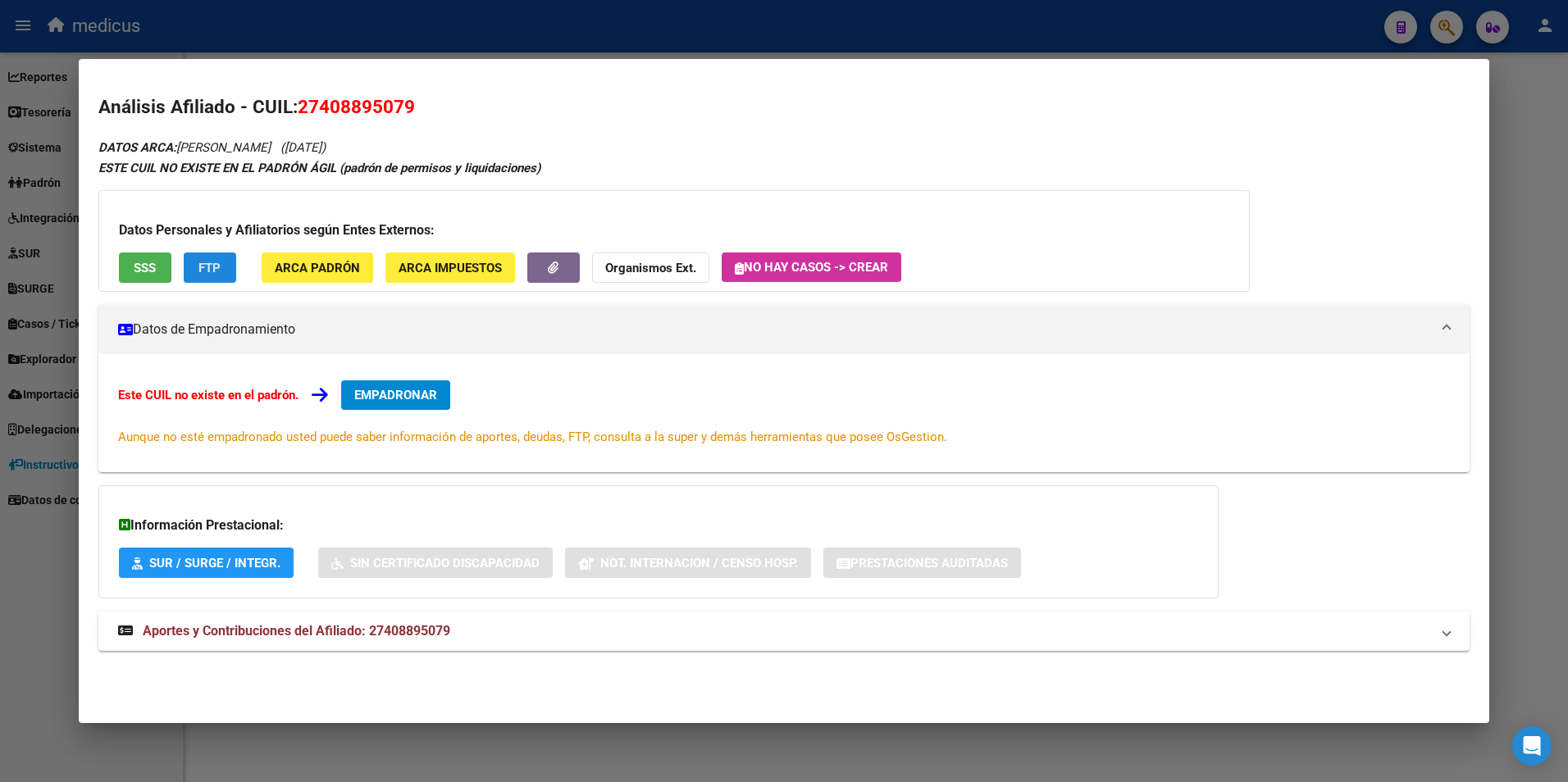
click at [196, 269] on button "FTP" at bounding box center [210, 267] width 53 height 31
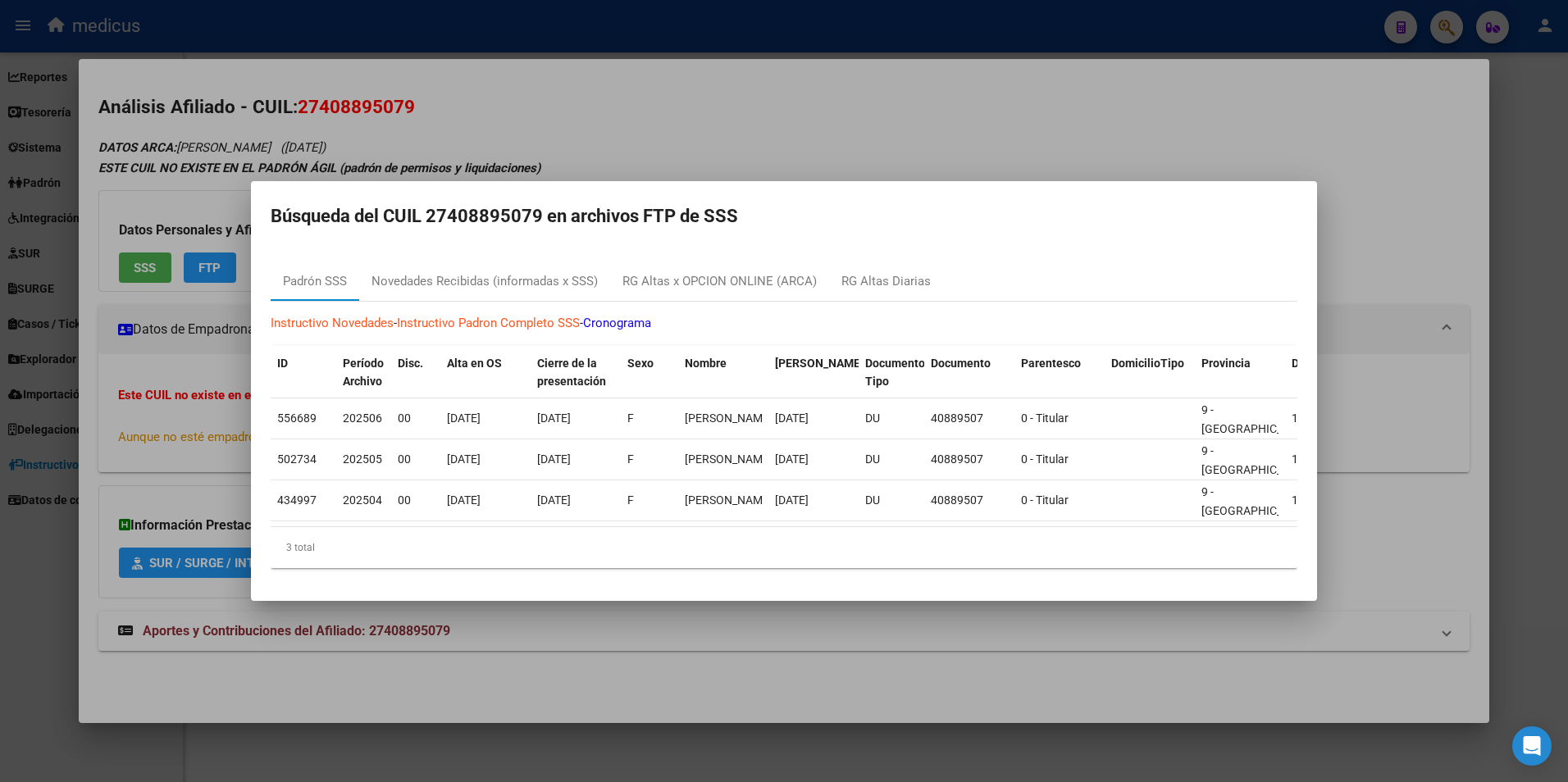
click at [1076, 102] on div at bounding box center [784, 391] width 1568 height 782
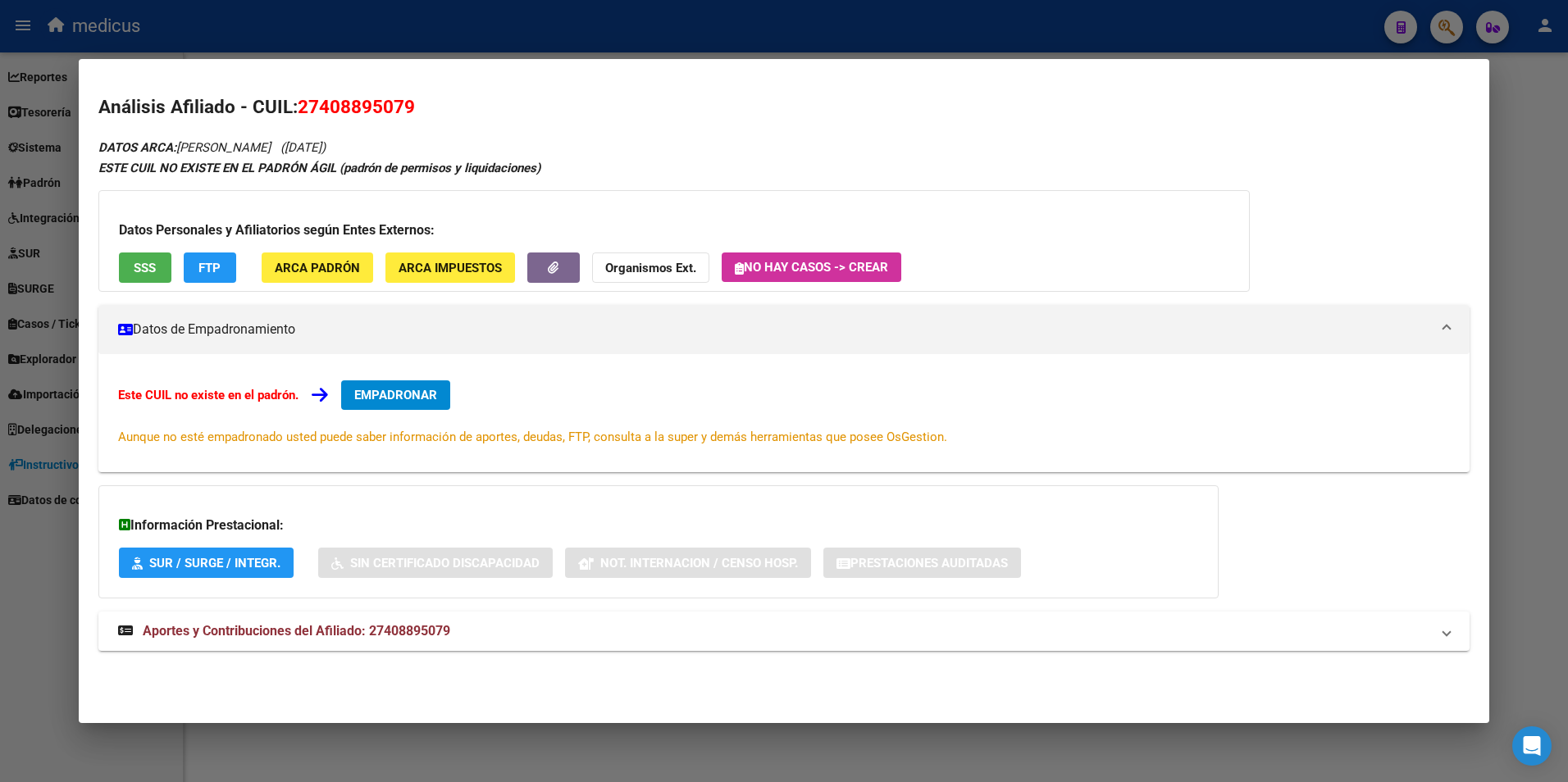
drag, startPoint x: 297, startPoint y: 400, endPoint x: 84, endPoint y: 391, distance: 213.2
click at [84, 391] on mat-dialog-content "Análisis Afiliado - CUIL: 27408895079 DATOS ARCA: [PERSON_NAME] AIME ([DATE]) E…" at bounding box center [784, 383] width 1411 height 610
click at [302, 387] on div "Este CUIL no existe en el padrón. EMPADRONAR Aunque no esté empadronado usted p…" at bounding box center [785, 412] width 1333 height 66
drag, startPoint x: 296, startPoint y: 389, endPoint x: 80, endPoint y: 377, distance: 216.3
click at [80, 377] on mat-dialog-content "Análisis Afiliado - CUIL: 27408895079 DATOS ARCA: [PERSON_NAME] AIME ([DATE]) E…" at bounding box center [784, 383] width 1411 height 610
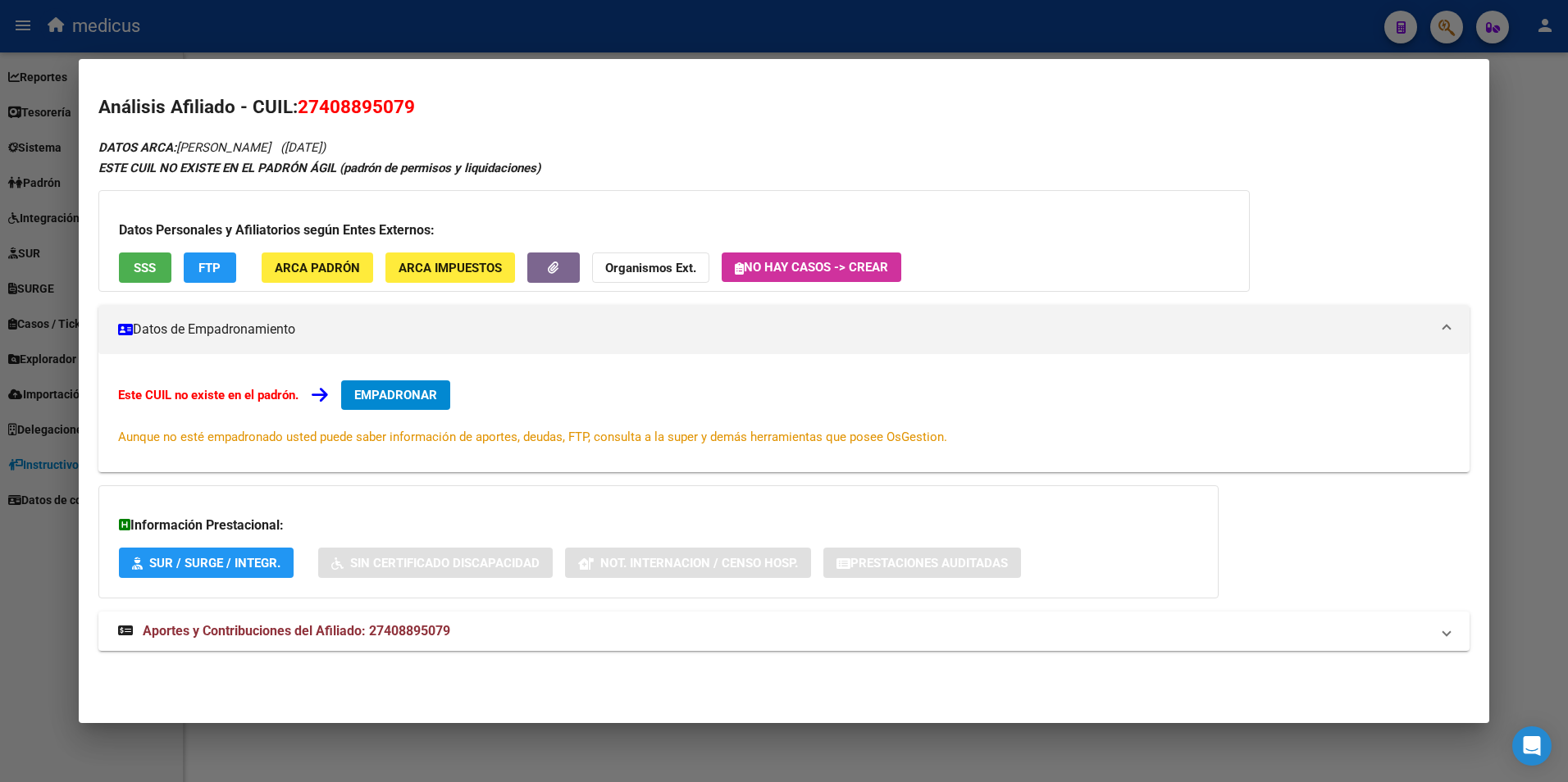
click at [1528, 125] on div at bounding box center [784, 391] width 1568 height 782
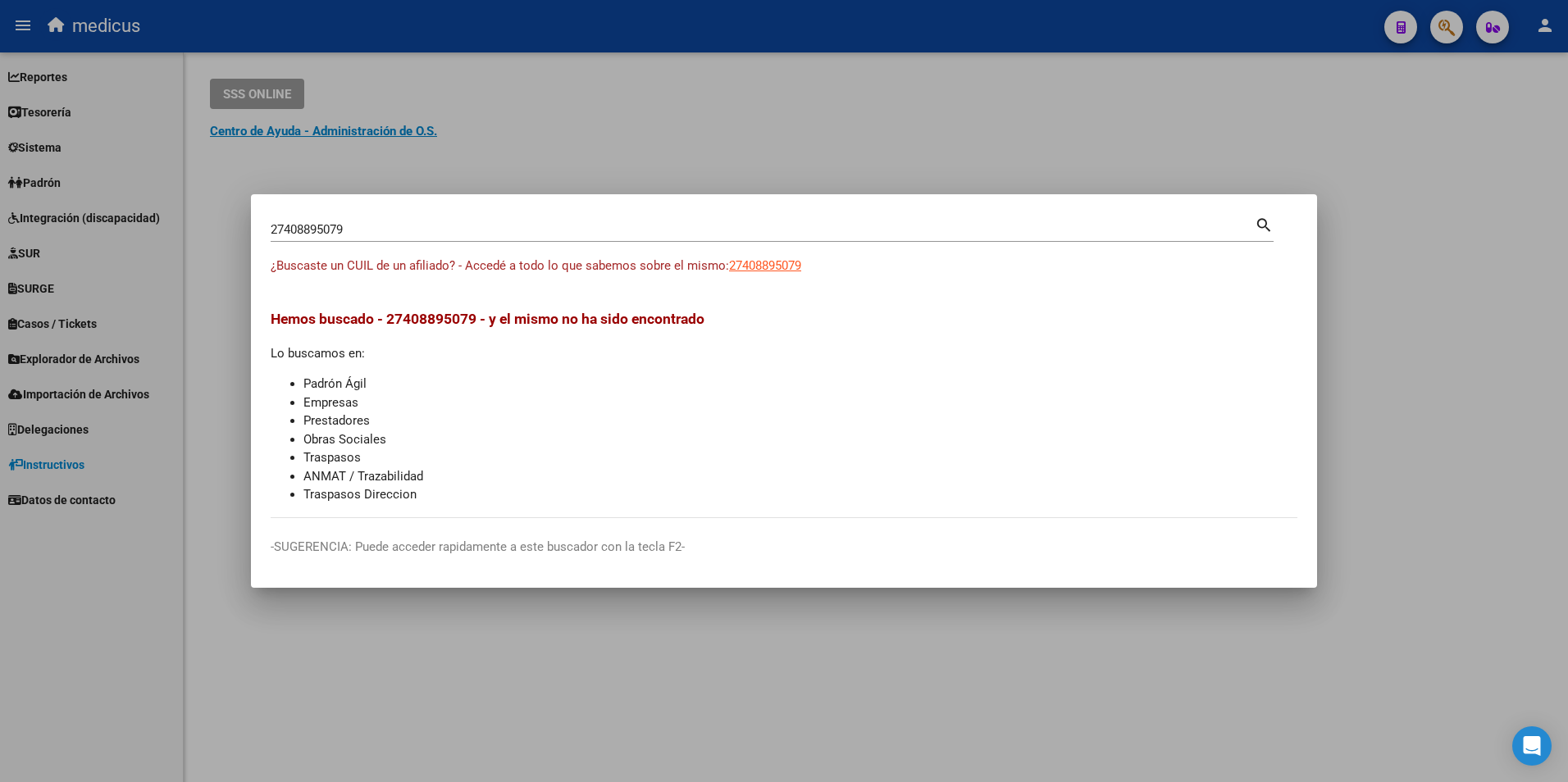
click at [375, 144] on div at bounding box center [784, 391] width 1568 height 782
